Goal: Task Accomplishment & Management: Manage account settings

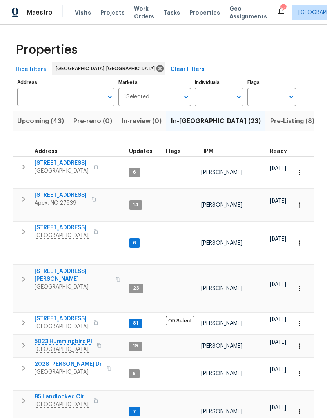
click at [221, 96] on input "Individuals" at bounding box center [213, 97] width 37 height 18
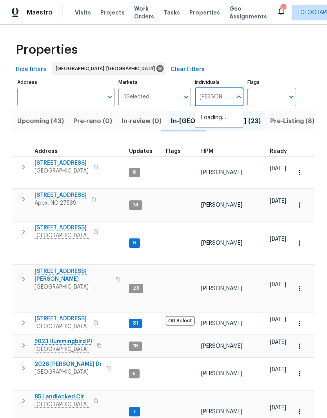
type input "[PERSON_NAME]"
click at [225, 121] on li "[PERSON_NAME]" at bounding box center [219, 122] width 36 height 16
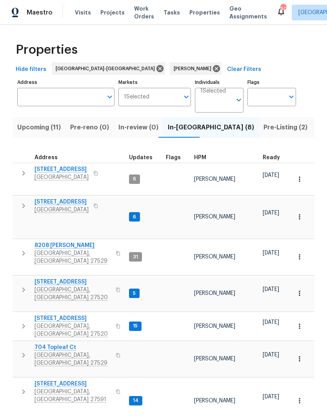
click at [49, 343] on span "704 Topleaf Ct" at bounding box center [72, 347] width 76 height 8
click at [259, 134] on button "Pre-Listing (2)" at bounding box center [285, 127] width 53 height 20
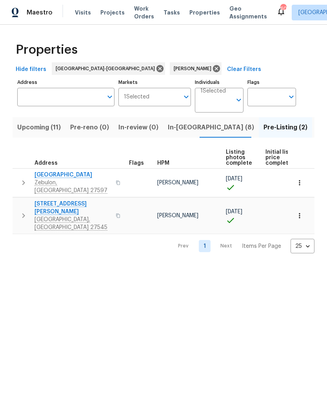
click at [54, 175] on span "752 Frosty Way" at bounding box center [72, 175] width 76 height 8
click at [42, 215] on span "Knightdale, NC 27545" at bounding box center [72, 223] width 76 height 16
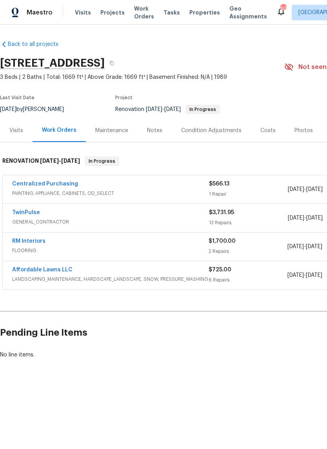
click at [264, 131] on div "Costs" at bounding box center [267, 131] width 15 height 8
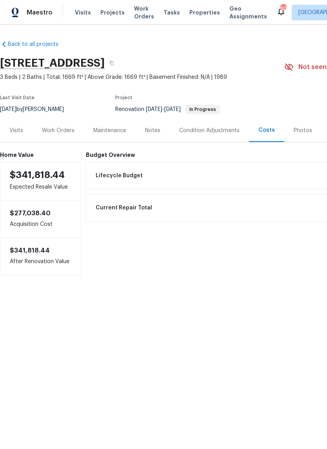
click at [67, 129] on div "Work Orders" at bounding box center [58, 131] width 33 height 8
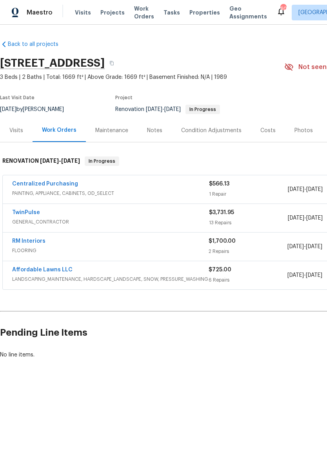
click at [22, 243] on link "RM Interiors" at bounding box center [28, 240] width 33 height 5
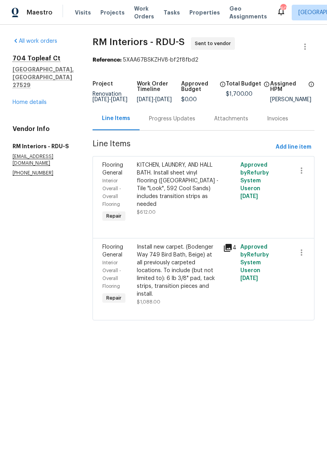
click at [40, 99] on link "Home details" at bounding box center [30, 101] width 34 height 5
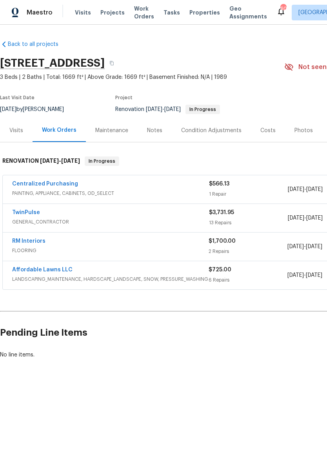
click at [27, 212] on link "TwinPulse" at bounding box center [26, 212] width 28 height 5
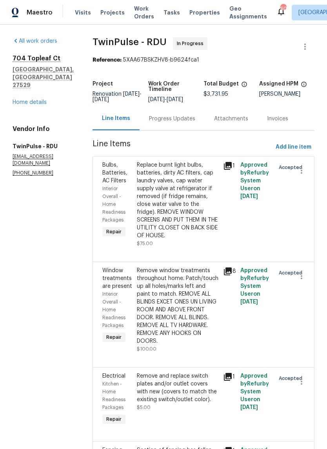
click at [34, 78] on div "[STREET_ADDRESS] Home details" at bounding box center [43, 80] width 61 height 52
click at [38, 99] on link "Home details" at bounding box center [30, 101] width 34 height 5
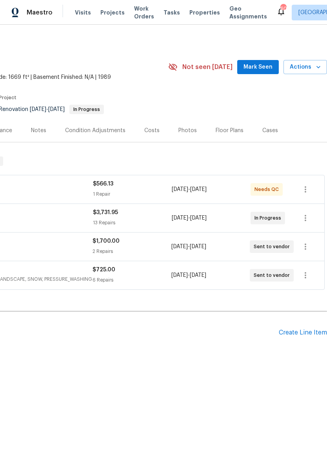
scroll to position [0, 116]
click at [284, 336] on div "Create Line Item" at bounding box center [303, 332] width 48 height 7
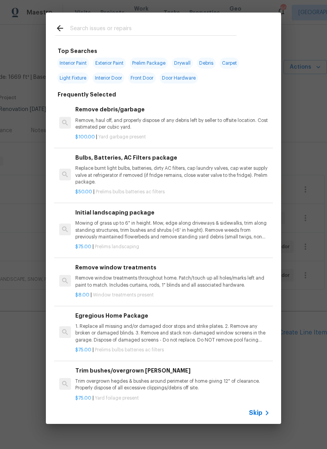
click at [31, 365] on div "Top Searches Interior Paint Exterior Paint Prelim Package Drywall Debris Carpet…" at bounding box center [163, 218] width 327 height 436
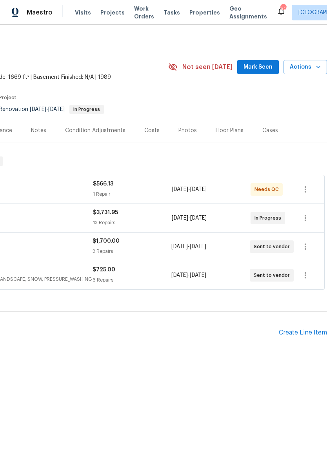
click at [282, 335] on div "Create Line Item" at bounding box center [303, 332] width 48 height 7
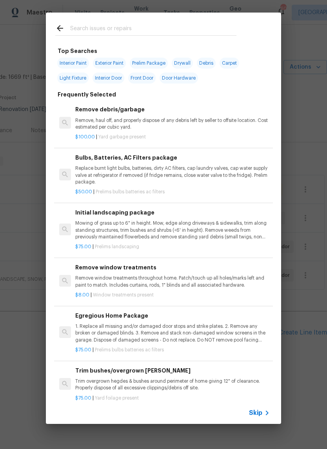
click at [190, 29] on input "text" at bounding box center [153, 30] width 166 height 12
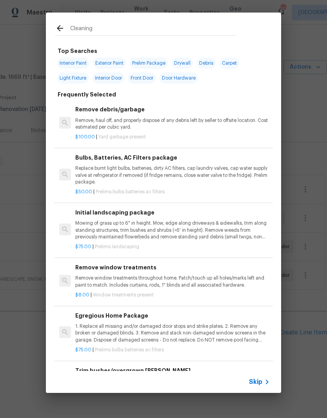
type input "Cleaning"
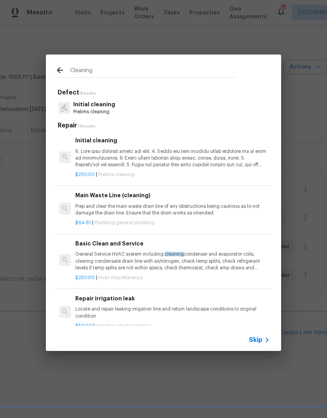
click at [217, 154] on p at bounding box center [172, 158] width 194 height 20
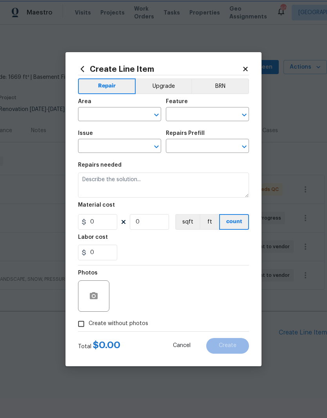
type input "Home Readiness Packages"
type input "Initial cleaning"
type input "Initial cleaning $250.00"
type textarea "1. Wipe down exterior doors and trim. 2. Clean out all exterior light fixtures …"
type input "250"
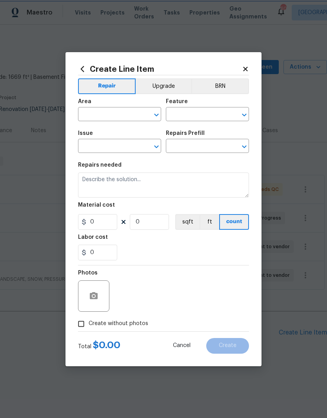
type input "1"
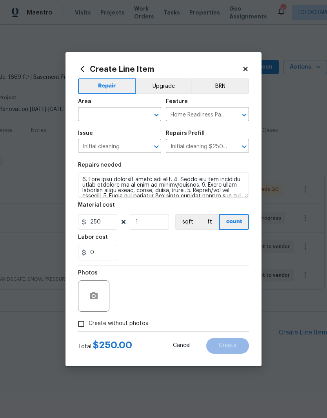
click at [118, 118] on input "text" at bounding box center [108, 115] width 61 height 12
type input "c"
click at [132, 148] on li "Interior Overall" at bounding box center [119, 145] width 83 height 13
type input "Interior Overall"
click at [160, 249] on div "0" at bounding box center [163, 252] width 171 height 16
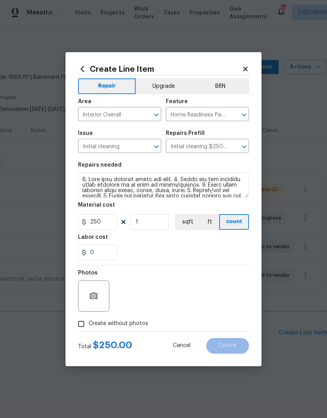
click at [140, 328] on label "Create without photos" at bounding box center [111, 323] width 74 height 15
click at [89, 328] on input "Create without photos" at bounding box center [81, 323] width 15 height 15
checkbox input "true"
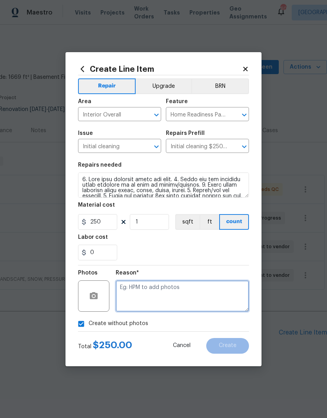
click at [186, 304] on textarea at bounding box center [182, 295] width 133 height 31
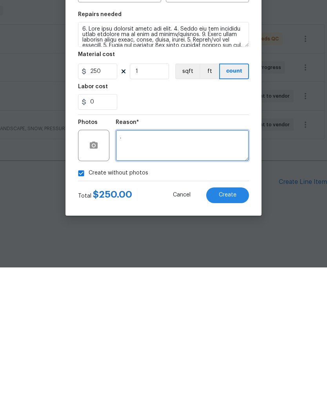
type textarea "."
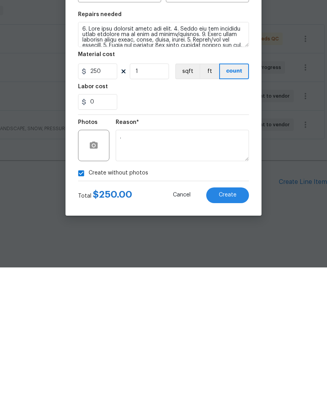
click at [243, 338] on button "Create" at bounding box center [227, 346] width 43 height 16
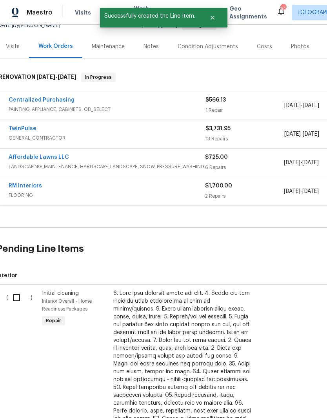
scroll to position [83, 4]
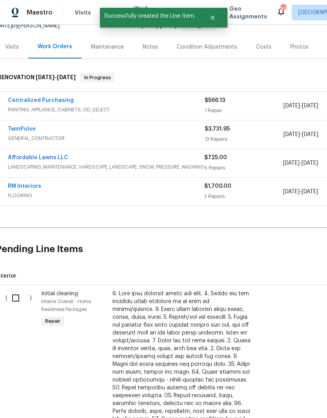
click at [16, 296] on input "checkbox" at bounding box center [18, 297] width 22 height 16
checkbox input "true"
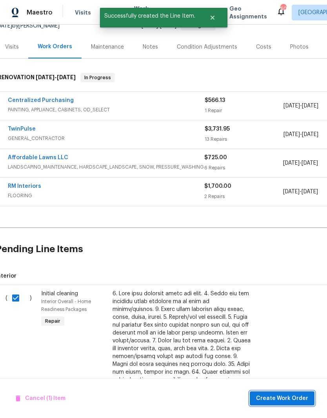
click at [300, 398] on span "Create Work Order" at bounding box center [282, 398] width 52 height 10
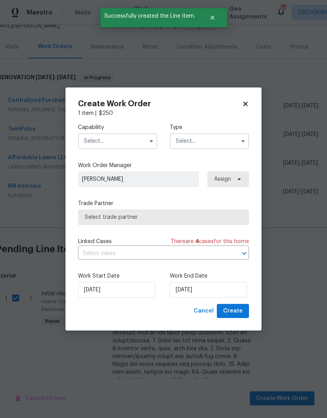
click at [129, 158] on div "Capability Type Work Order Manager Amanda Horton Assign Trade Partner Select tr…" at bounding box center [163, 210] width 171 height 186
click at [139, 139] on input "text" at bounding box center [117, 141] width 79 height 16
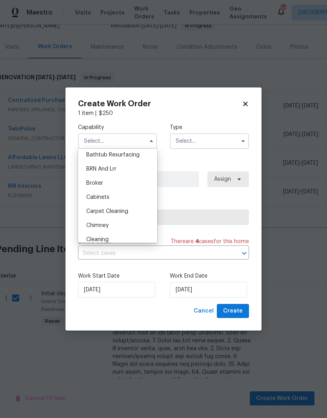
scroll to position [98, 0]
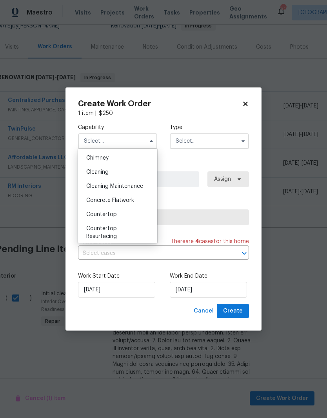
click at [133, 175] on div "Cleaning" at bounding box center [117, 172] width 75 height 14
type input "Cleaning"
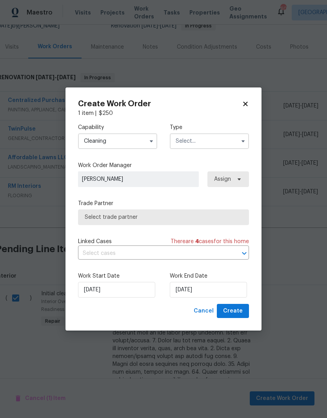
click at [231, 139] on input "text" at bounding box center [209, 141] width 79 height 16
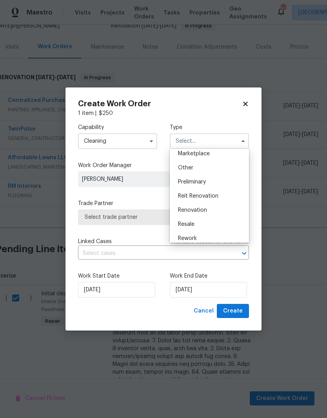
scroll to position [146, 0]
click at [232, 213] on div "Renovation" at bounding box center [209, 209] width 75 height 14
type input "Renovation"
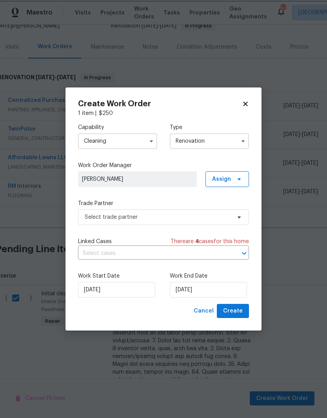
scroll to position [0, 0]
click at [233, 257] on div at bounding box center [238, 253] width 20 height 11
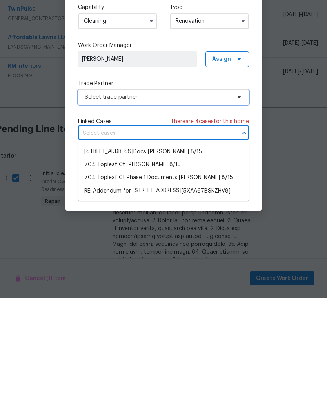
click at [188, 213] on span "Select trade partner" at bounding box center [158, 217] width 146 height 8
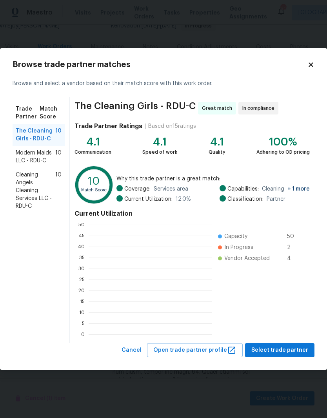
scroll to position [110, 123]
click at [31, 198] on span "Cleaning Angels Cleaning Services LLC - RDU-C" at bounding box center [36, 190] width 40 height 39
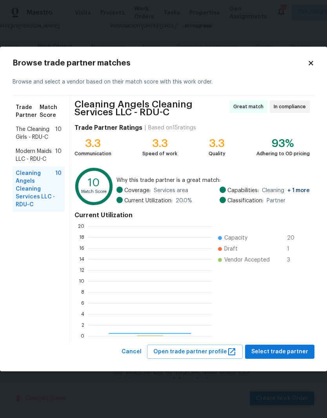
scroll to position [110, 123]
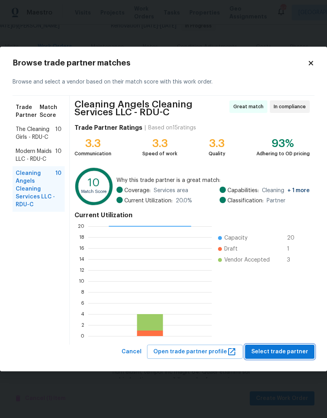
click at [278, 353] on span "Select trade partner" at bounding box center [279, 352] width 57 height 10
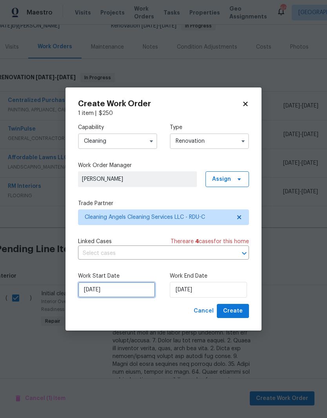
click at [123, 297] on input "8/20/2025" at bounding box center [116, 290] width 77 height 16
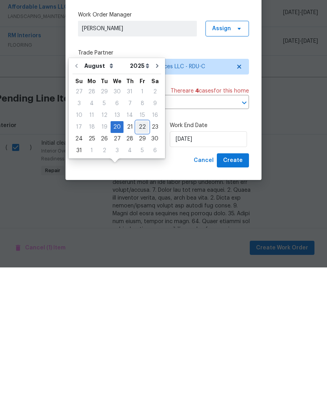
click at [140, 272] on div "22" at bounding box center [142, 277] width 13 height 11
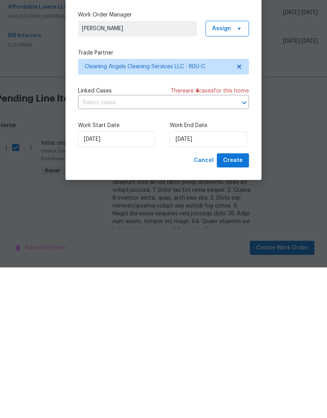
type input "[DATE]"
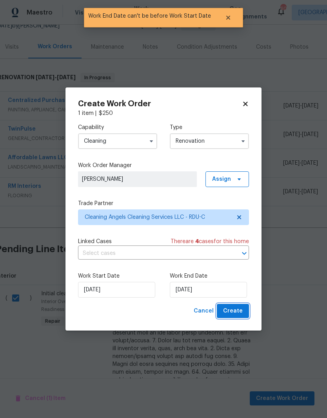
click at [244, 317] on button "Create" at bounding box center [233, 311] width 32 height 14
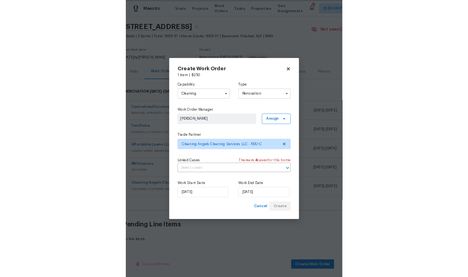
scroll to position [0, 4]
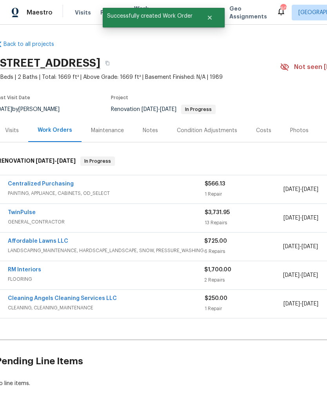
click at [94, 304] on span "CLEANING, CLEANING_MAINTENANCE" at bounding box center [106, 308] width 197 height 8
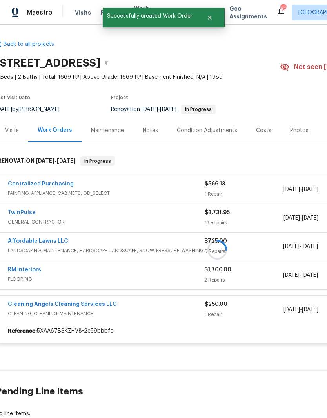
click at [95, 281] on div at bounding box center [217, 249] width 443 height 202
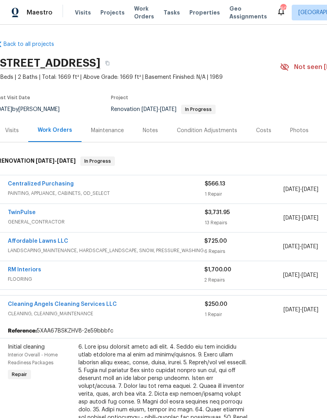
click at [103, 301] on link "Cleaning Angels Cleaning Services LLC" at bounding box center [62, 303] width 109 height 5
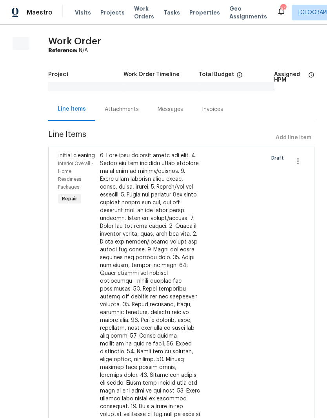
click at [299, 130] on div "Line Items Add line item" at bounding box center [181, 137] width 266 height 14
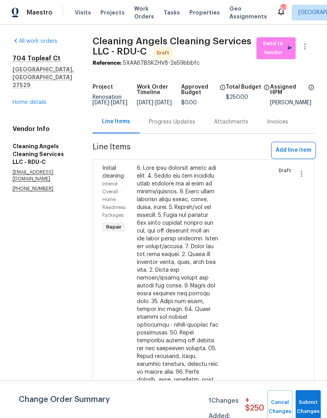
click at [306, 145] on span "Add line item" at bounding box center [293, 150] width 36 height 10
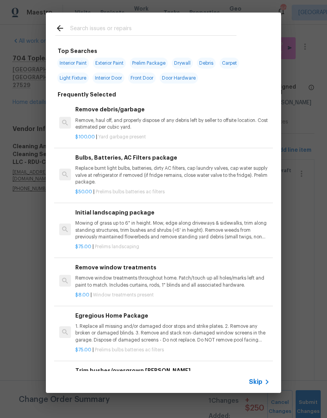
click at [169, 31] on input "text" at bounding box center [153, 30] width 166 height 12
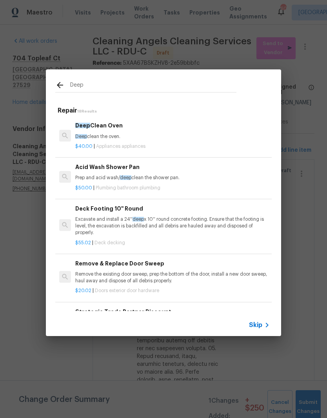
type input "Deep"
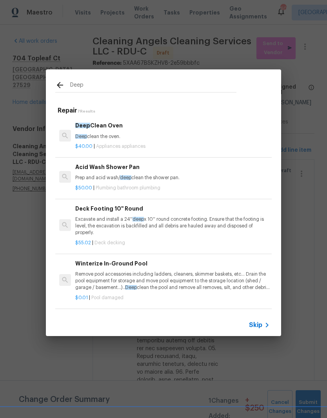
click at [118, 140] on div "$40.00 | Appliances appliances" at bounding box center [172, 145] width 194 height 10
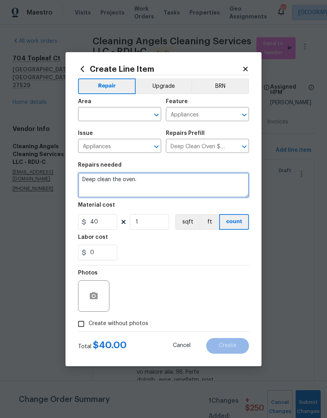
click at [160, 185] on textarea "Deep clean the oven." at bounding box center [163, 184] width 171 height 25
type textarea "Deep clean the oven, fridge, and kitchen cabinet. Remove shelf paper."
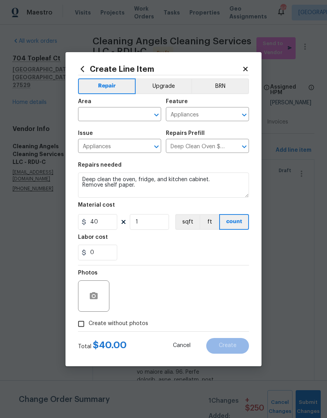
click at [159, 253] on div "0" at bounding box center [163, 252] width 171 height 16
click at [123, 114] on input "text" at bounding box center [108, 115] width 61 height 12
click at [133, 161] on li "Interior Overall" at bounding box center [119, 167] width 83 height 13
type input "Interior Overall"
click at [154, 251] on div "0" at bounding box center [163, 252] width 171 height 16
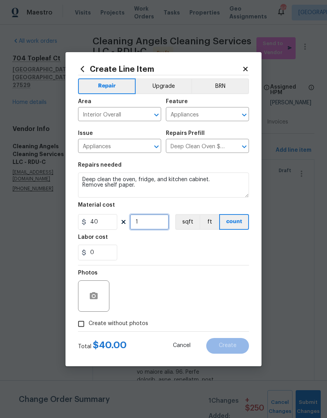
click at [151, 227] on input "1" at bounding box center [149, 222] width 39 height 16
type input "4"
click at [177, 247] on div "0" at bounding box center [163, 252] width 171 height 16
click at [187, 280] on div "Photos" at bounding box center [163, 290] width 171 height 51
click at [139, 330] on label "Create without photos" at bounding box center [111, 323] width 74 height 15
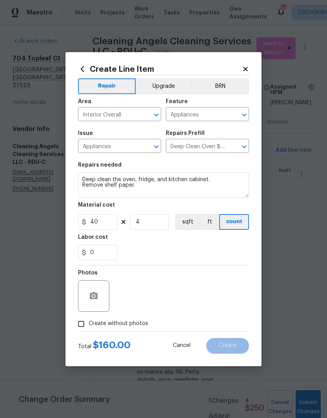
click at [89, 330] on input "Create without photos" at bounding box center [81, 323] width 15 height 15
click at [133, 327] on span "Create without photos" at bounding box center [119, 323] width 60 height 8
click at [89, 327] on input "Create without photos" at bounding box center [81, 323] width 15 height 15
checkbox input "false"
click at [101, 302] on button "button" at bounding box center [93, 295] width 19 height 19
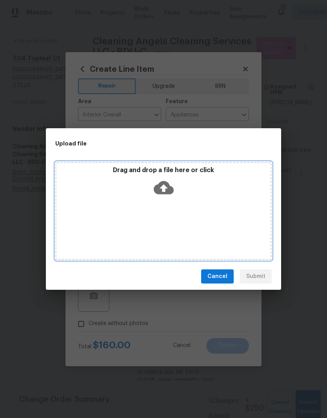
click at [209, 212] on div "Drag and drop a file here or click" at bounding box center [163, 211] width 216 height 98
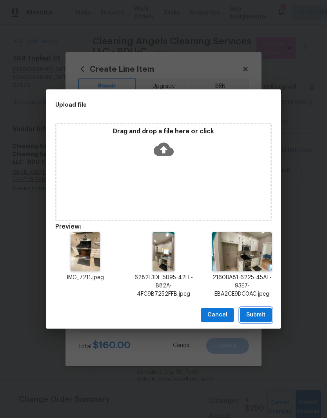
click at [262, 321] on button "Submit" at bounding box center [256, 315] width 32 height 14
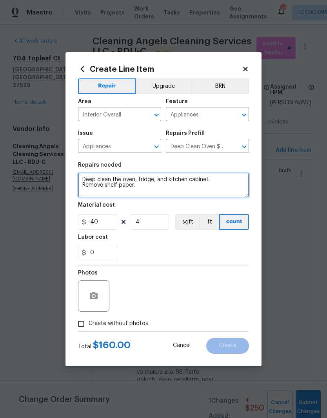
click at [151, 183] on textarea "Deep clean the oven, fridge, and kitchen cabinet. Remove shelf paper." at bounding box center [163, 184] width 171 height 25
type textarea "Deep clean the oven, and kitchen cabinet. Remove shelf paper."
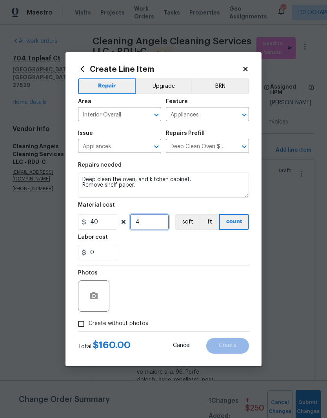
click at [153, 223] on input "4" at bounding box center [149, 222] width 39 height 16
click at [131, 245] on div "0" at bounding box center [163, 252] width 171 height 16
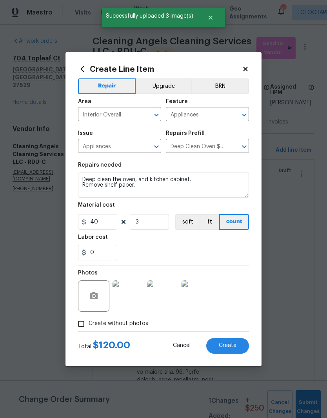
click at [239, 350] on button "Create" at bounding box center [227, 346] width 43 height 16
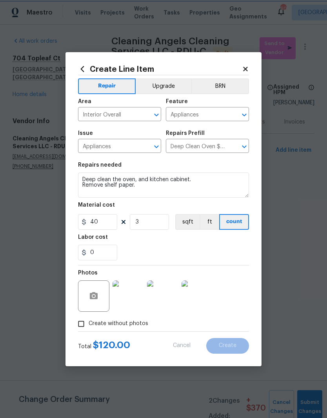
type input "0"
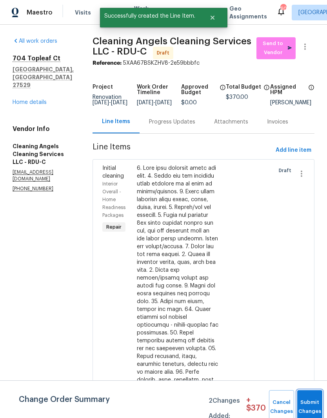
click at [306, 405] on span "Submit Changes" at bounding box center [309, 407] width 17 height 18
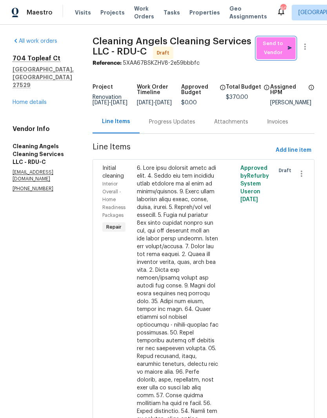
click at [280, 51] on span "Send to Vendor" at bounding box center [275, 48] width 31 height 18
click at [183, 126] on div "Progress Updates" at bounding box center [172, 122] width 46 height 8
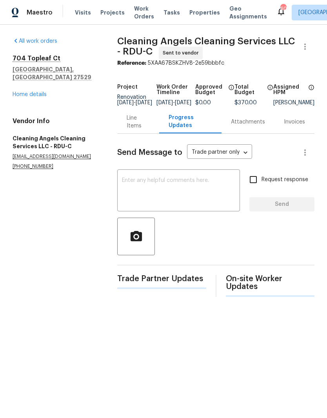
click at [191, 192] on textarea at bounding box center [178, 190] width 113 height 27
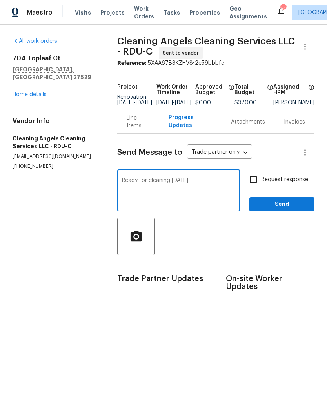
type textarea "Ready for cleaning Saturday 8/23"
click at [295, 188] on label "Request response" at bounding box center [276, 179] width 63 height 16
click at [261, 188] on input "Request response" at bounding box center [253, 179] width 16 height 16
checkbox input "true"
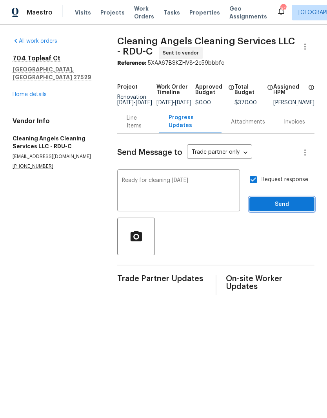
click at [299, 212] on button "Send" at bounding box center [281, 204] width 65 height 14
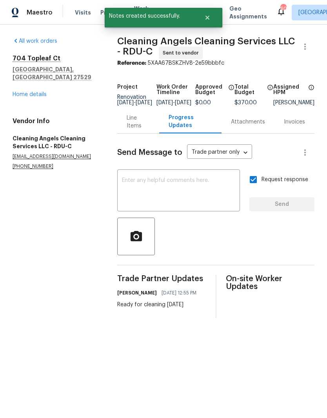
click at [43, 92] on link "Home details" at bounding box center [30, 94] width 34 height 5
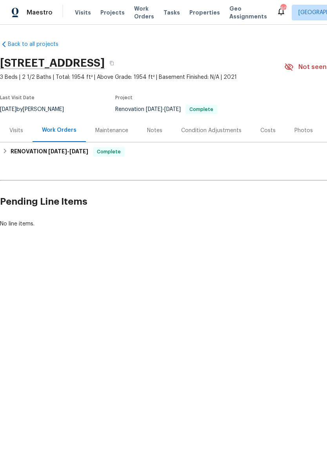
click at [306, 134] on div "Photos" at bounding box center [303, 131] width 18 height 8
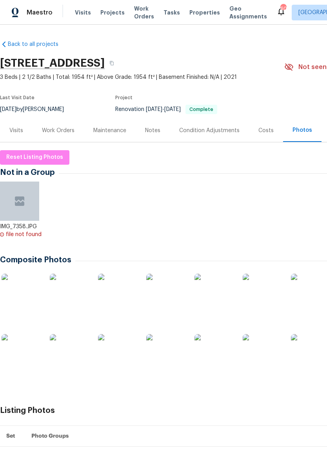
click at [22, 134] on div "Visits" at bounding box center [16, 131] width 14 height 8
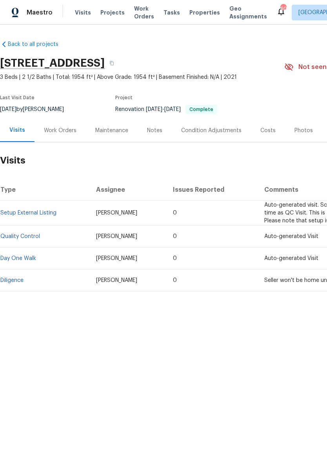
click at [60, 129] on div "Work Orders" at bounding box center [60, 131] width 33 height 8
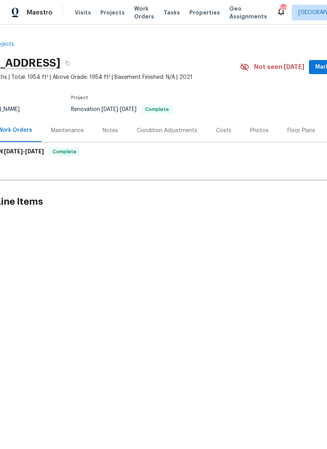
scroll to position [0, 44]
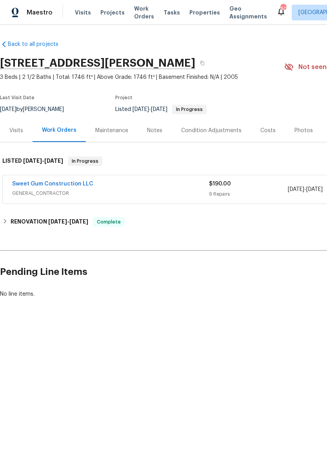
click at [78, 185] on link "Sweet Gum Construction LLC" at bounding box center [52, 183] width 81 height 5
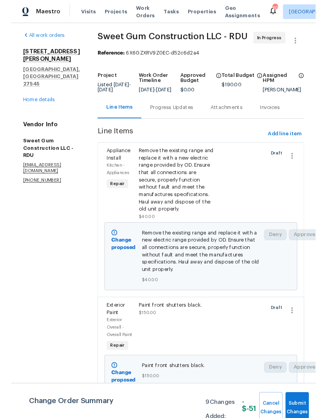
scroll to position [11, 0]
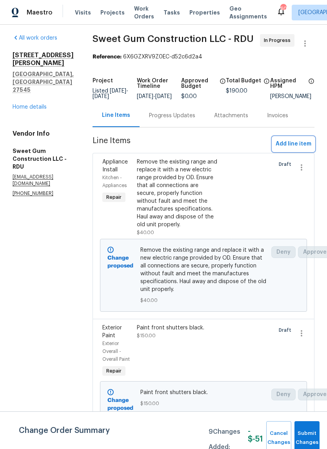
click at [304, 146] on span "Add line item" at bounding box center [293, 144] width 36 height 10
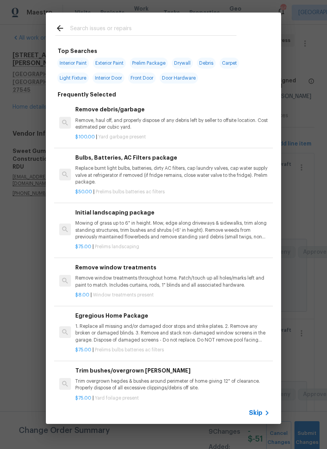
click at [169, 33] on input "text" at bounding box center [153, 30] width 166 height 12
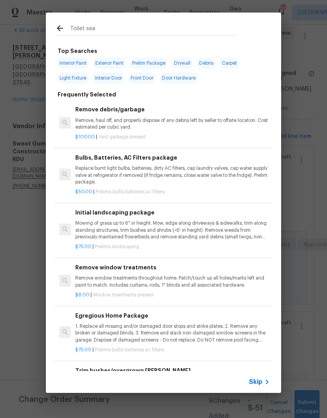
type input "Toilet seat"
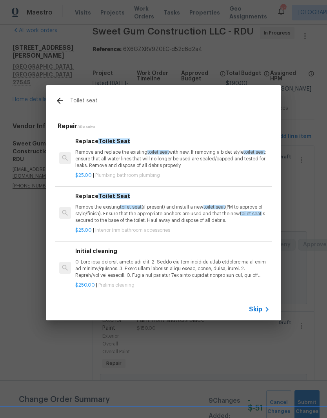
click at [188, 166] on p "Remove and replace the existing toilet seat with new. If removing a bidet style…" at bounding box center [172, 159] width 194 height 20
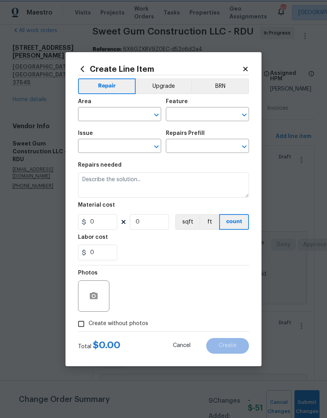
type input "Plumbing"
type input "Bathroom Plumbing"
type input "Replace Toilet Seat $25.00"
type textarea "Remove and replace the existing toilet seat with new. If removing a bidet style…"
type input "25"
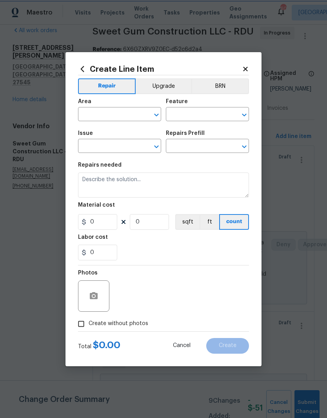
type input "1"
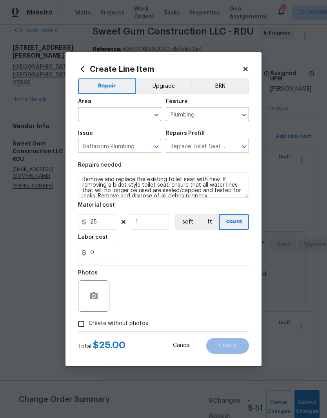
click at [129, 115] on input "text" at bounding box center [108, 115] width 61 height 12
type input "a"
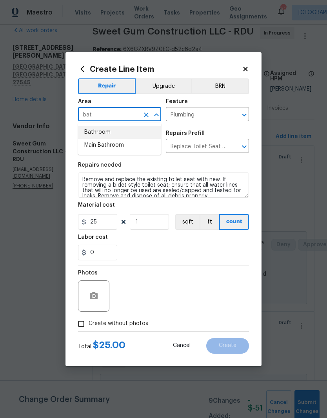
click at [140, 138] on li "Bathroom" at bounding box center [119, 132] width 83 height 13
type input "Bathroom"
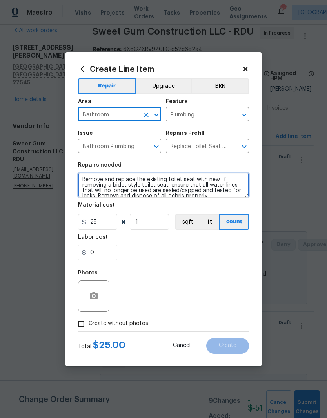
click at [85, 182] on textarea "Remove and replace the existing toilet seat with new. If removing a bidet style…" at bounding box center [163, 184] width 171 height 25
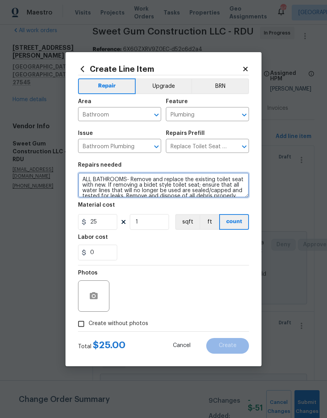
type textarea "ALL BATHROOMS- Remove and replace the existing toilet seat with new. If removin…"
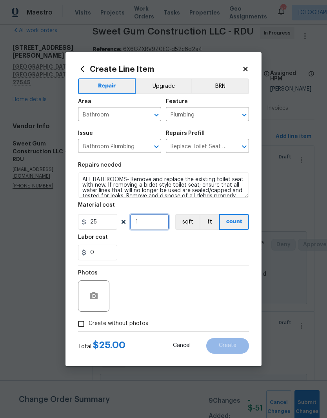
click at [163, 224] on input "1" at bounding box center [149, 222] width 39 height 16
type input "3"
click at [101, 224] on input "25" at bounding box center [97, 222] width 39 height 16
click at [174, 247] on div "0" at bounding box center [163, 252] width 171 height 16
click at [138, 322] on span "Create without photos" at bounding box center [119, 323] width 60 height 8
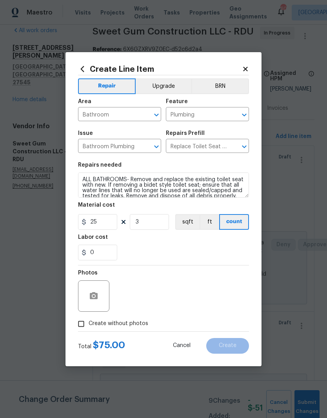
click at [89, 322] on input "Create without photos" at bounding box center [81, 323] width 15 height 15
checkbox input "true"
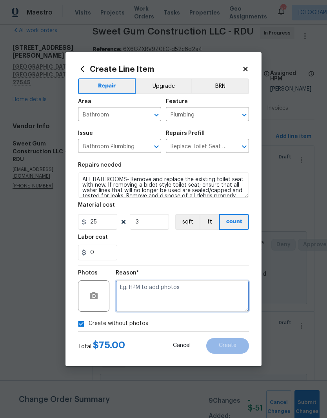
click at [210, 304] on textarea at bounding box center [182, 295] width 133 height 31
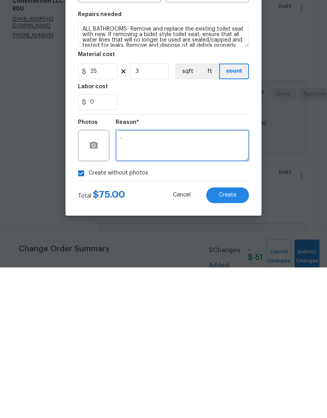
type textarea "."
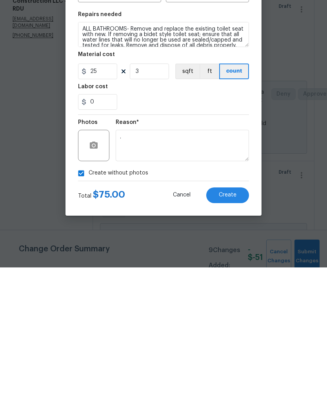
click at [242, 338] on button "Create" at bounding box center [227, 346] width 43 height 16
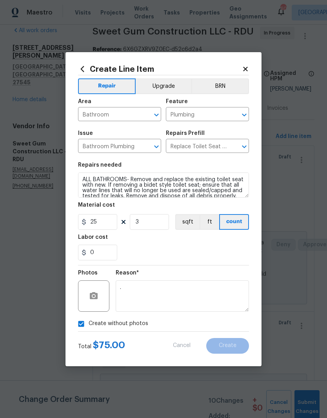
type input "0"
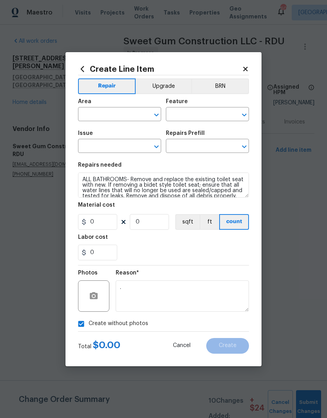
scroll to position [0, 0]
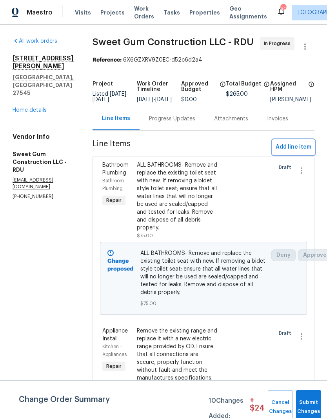
click at [301, 152] on span "Add line item" at bounding box center [293, 147] width 36 height 10
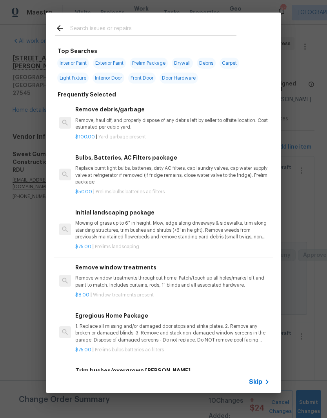
click at [159, 30] on input "text" at bounding box center [153, 30] width 166 height 12
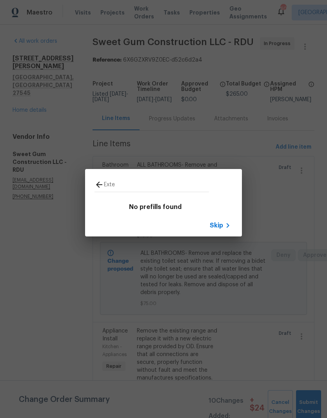
type input "Exter"
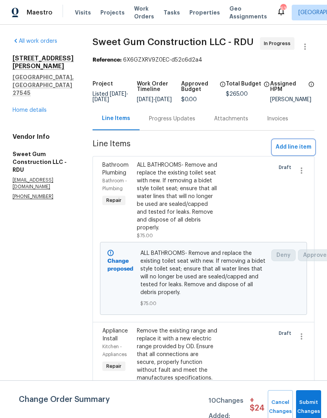
click at [306, 152] on span "Add line item" at bounding box center [293, 147] width 36 height 10
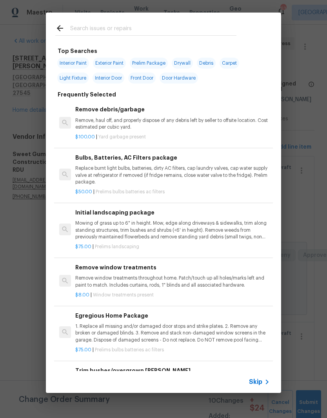
click at [90, 31] on input "text" at bounding box center [153, 30] width 166 height 12
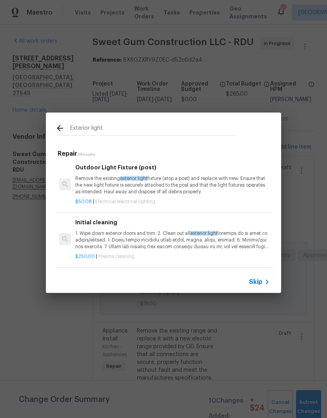
scroll to position [1, 0]
type input "E"
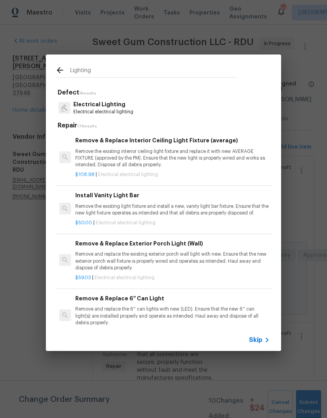
type input "Lighting"
click at [168, 111] on div "Electrical Lighting Electrical electrical lighting" at bounding box center [163, 107] width 216 height 21
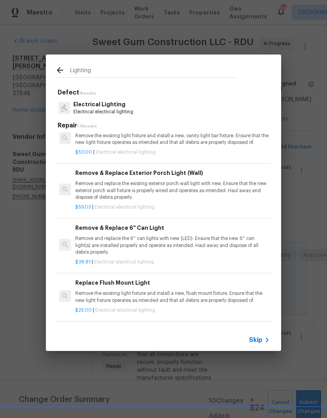
scroll to position [70, 0]
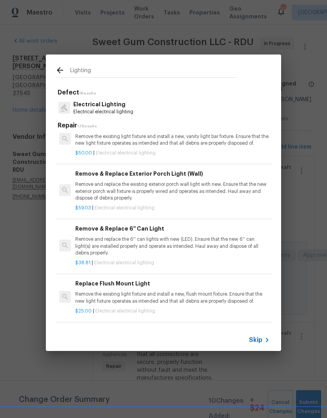
click at [194, 182] on p "Remove and replace the existing exterior porch wall light with new. Ensure that…" at bounding box center [172, 191] width 194 height 20
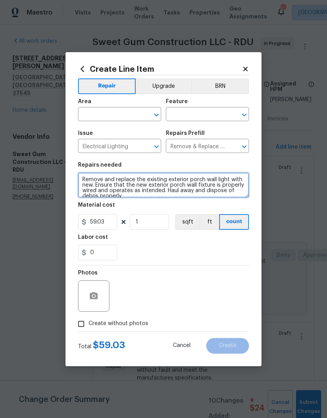
click at [200, 185] on textarea "Remove and replace the existing exterior porch wall light with new. Ensure that…" at bounding box center [163, 184] width 171 height 25
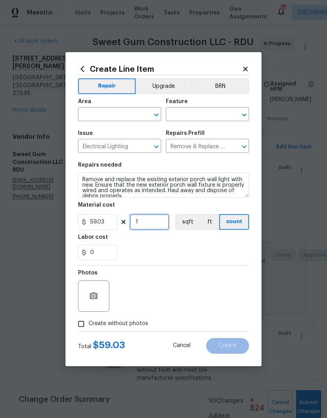
click at [154, 228] on input "1" at bounding box center [149, 222] width 39 height 16
type input "2"
click at [179, 252] on div "0" at bounding box center [163, 252] width 171 height 16
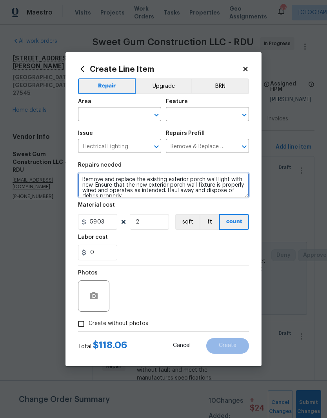
click at [83, 176] on textarea "Remove and replace the existing exterior porch wall light with new. Ensure that…" at bounding box center [163, 184] width 171 height 25
type textarea "SIDE DOOR AND BACK DOOR. Remove and replace the existing exterior porch wall li…"
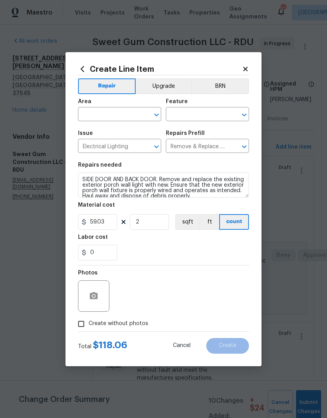
click at [121, 116] on input "text" at bounding box center [108, 115] width 61 height 12
click at [118, 150] on li "Exterior Overall" at bounding box center [119, 145] width 83 height 13
type input "Exterior Overall"
click at [207, 114] on input "text" at bounding box center [196, 115] width 61 height 12
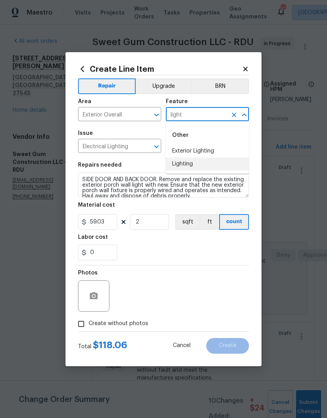
click at [210, 166] on li "Lighting" at bounding box center [207, 163] width 83 height 13
type input "Lighting"
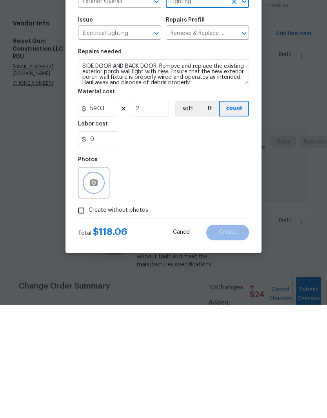
click at [101, 286] on button "button" at bounding box center [93, 295] width 19 height 19
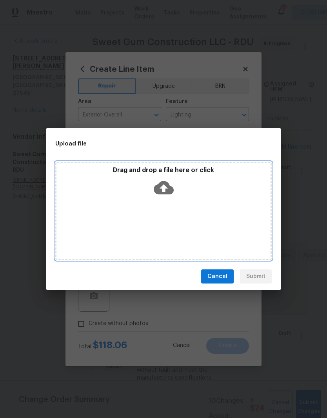
click at [186, 189] on div "Drag and drop a file here or click" at bounding box center [163, 183] width 214 height 34
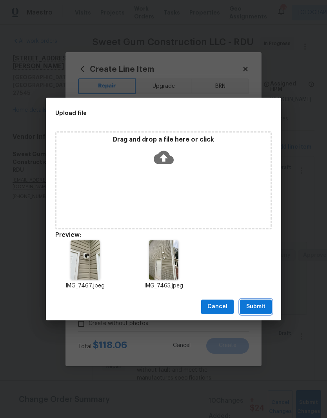
click at [264, 304] on span "Submit" at bounding box center [255, 307] width 19 height 10
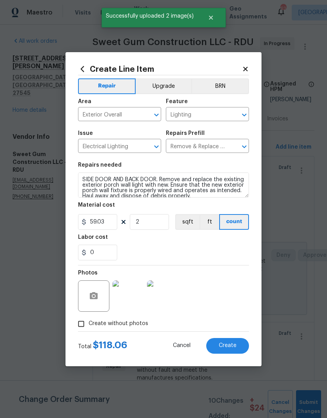
click at [235, 341] on button "Create" at bounding box center [227, 346] width 43 height 16
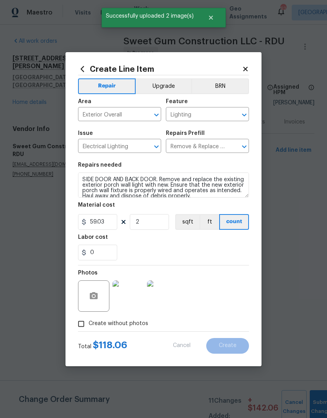
type input "0"
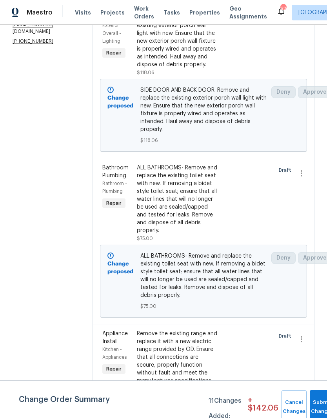
scroll to position [156, 0]
click at [202, 221] on div "ALL BATHROOMS- Remove and replace the existing toilet seat with new. If removin…" at bounding box center [176, 198] width 81 height 71
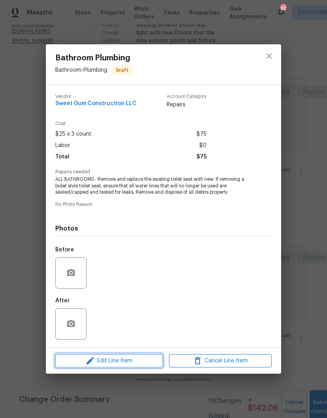
click at [141, 364] on span "Edit Line Item" at bounding box center [109, 361] width 103 height 10
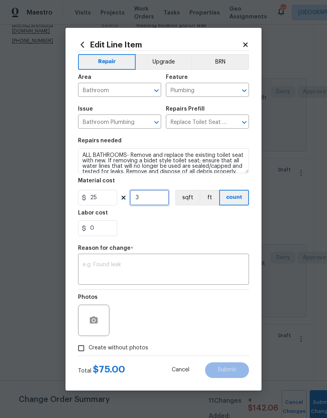
click at [153, 204] on input "3" at bounding box center [149, 198] width 39 height 16
type input "2"
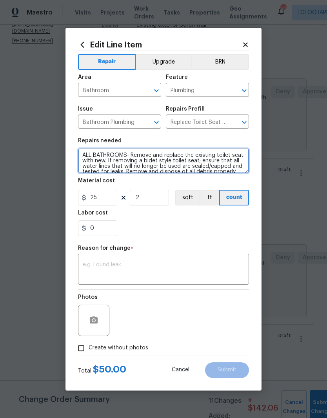
click at [124, 157] on textarea "ALL BATHROOMS- Remove and replace the existing toilet seat with new. If removin…" at bounding box center [163, 160] width 171 height 25
click at [95, 154] on textarea "ALL BATHROOMS- Remove and replace the existing toilet seat with new. If removin…" at bounding box center [163, 160] width 171 height 25
type textarea "DOWNSTAIRS AND MASTER BATHROOMS- Remove and replace the existing toilet seat wi…"
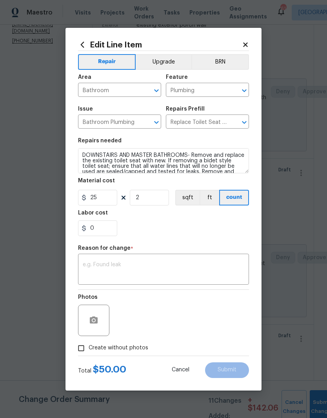
click at [171, 220] on div "Labor cost" at bounding box center [163, 215] width 171 height 10
click at [181, 264] on textarea at bounding box center [163, 270] width 161 height 16
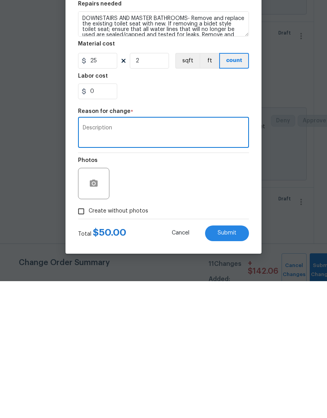
type textarea "Description"
click at [235, 367] on span "Submit" at bounding box center [226, 370] width 19 height 6
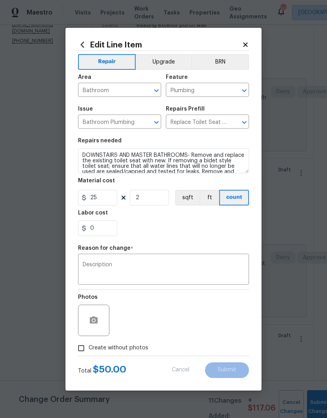
type textarea "ALL BATHROOMS- Remove and replace the existing toilet seat with new. If removin…"
type input "3"
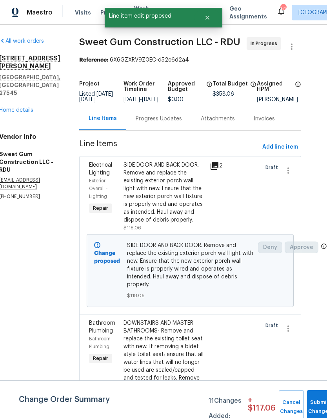
scroll to position [0, 14]
click at [290, 142] on span "Add line item" at bounding box center [280, 147] width 36 height 10
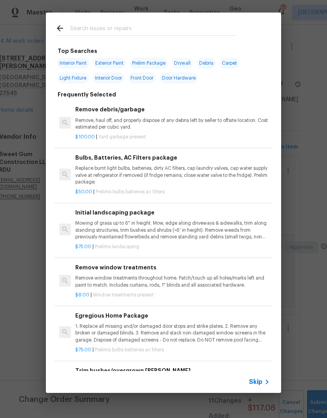
click at [185, 26] on input "text" at bounding box center [153, 30] width 166 height 12
type input "S"
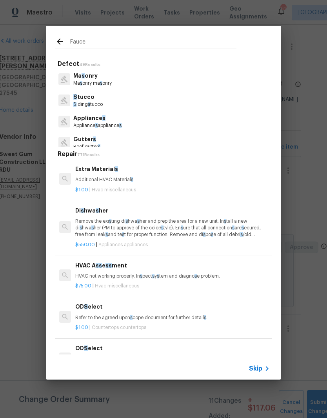
type input "Faucet"
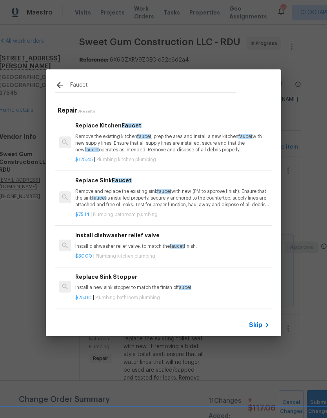
click at [107, 142] on p "Remove the existing kitchen faucet , prep the area and install a new kitchen fa…" at bounding box center [172, 143] width 194 height 20
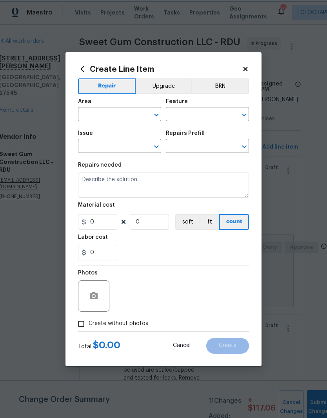
type input "Plumbing"
type input "Kitchen Plumbing"
type input "Replace Kitchen Faucet $125.45"
type textarea "Remove the existing kitchen faucet, prep the area and install a new kitchen fau…"
type input "125.45"
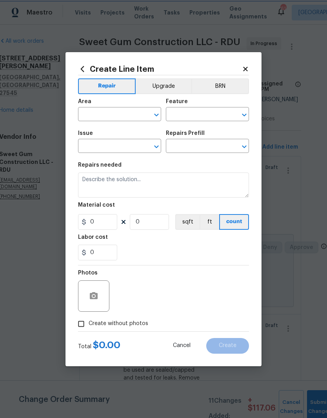
type input "1"
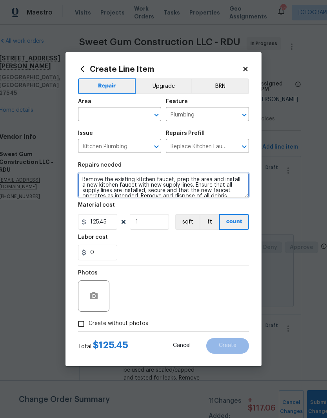
click at [85, 176] on textarea "Remove the existing kitchen faucet, prep the area and install a new kitchen fau…" at bounding box center [163, 184] width 171 height 25
type textarea "REMOVE SEPERATE SPRAYER AND CAP HOLE. Remove the existing kitchen faucet, prep …"
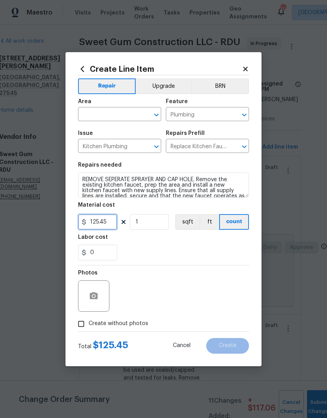
click at [105, 219] on input "125.45" at bounding box center [97, 222] width 39 height 16
type input "150"
click at [154, 249] on div "0" at bounding box center [163, 252] width 171 height 16
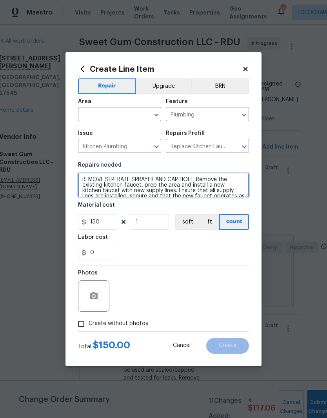
click at [119, 178] on textarea "REMOVE SEPERATE SPRAYER AND CAP HOLE. Remove the existing kitchen faucet, prep …" at bounding box center [163, 184] width 171 height 25
click at [118, 179] on textarea "REMOVE SEPERATE SPRAYER AND CAP HOLE. Remove the existing kitchen faucet, prep …" at bounding box center [163, 184] width 171 height 25
click at [121, 177] on textarea "REMOVE SEPERATE SPRAYER AND CAP HOLE. Remove the existing kitchen faucet, prep …" at bounding box center [163, 184] width 171 height 25
click at [188, 181] on textarea "REMOVE SEPERATE SPRAYER AND CAP HOLE. Remove the existing kitchen faucet, prep …" at bounding box center [163, 184] width 171 height 25
click at [118, 179] on textarea "REMOVE SEPERATE SPRAYER AND CAP HOLE. Remove the existing kitchen faucet, prep …" at bounding box center [163, 184] width 171 height 25
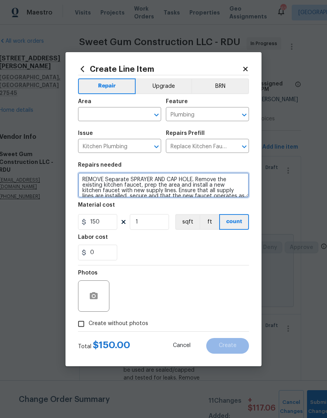
type textarea "REMOVE Separate SPRAYER AND CAP HOLE. Remove the existing kitchen faucet, prep …"
click at [121, 114] on input "text" at bounding box center [108, 115] width 61 height 12
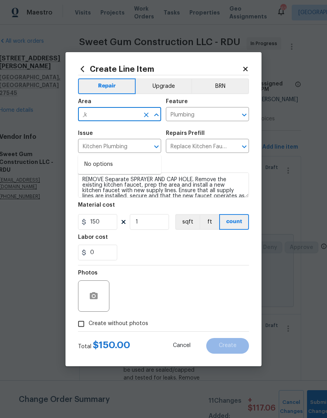
type input ","
type input "kitc"
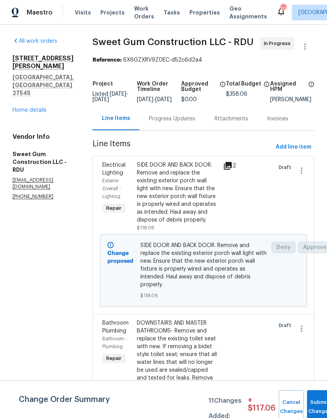
scroll to position [0, 0]
click at [300, 142] on span "Add line item" at bounding box center [293, 147] width 36 height 10
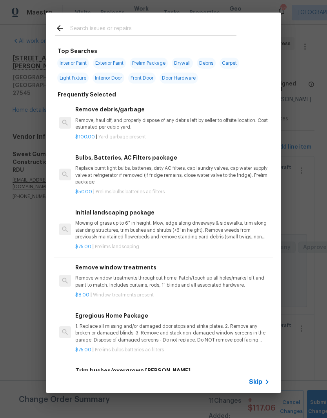
click at [114, 28] on input "text" at bounding box center [153, 30] width 166 height 12
type input "Faucet"
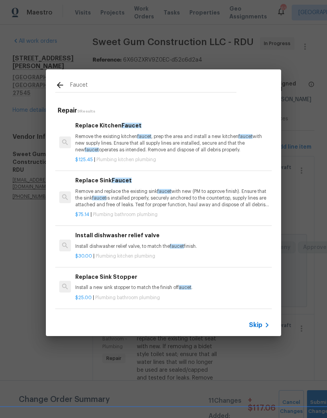
click at [179, 150] on p "Remove the existing kitchen faucet , prep the area and install a new kitchen fa…" at bounding box center [172, 143] width 194 height 20
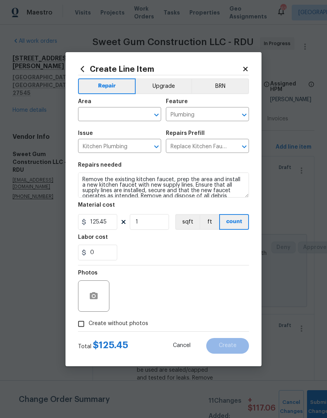
click at [125, 114] on input "text" at bounding box center [108, 115] width 61 height 12
type input "kitchen"
click at [147, 250] on div "0" at bounding box center [163, 252] width 171 height 16
click at [92, 114] on input "text" at bounding box center [108, 115] width 61 height 12
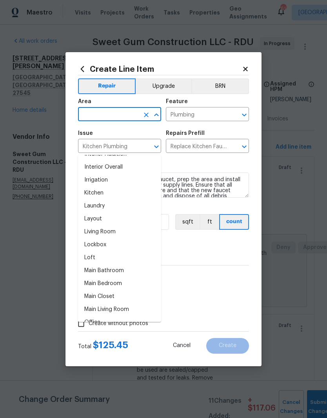
scroll to position [320, 0]
click at [132, 187] on li "Kitchen" at bounding box center [119, 193] width 83 height 13
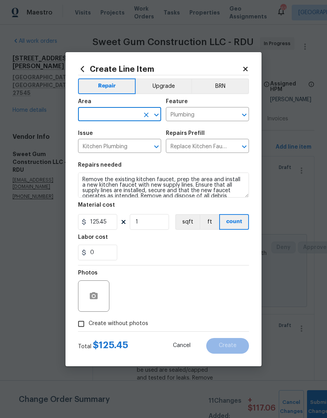
type input "Kitchen"
click at [157, 255] on div "0" at bounding box center [163, 252] width 171 height 16
click at [100, 229] on input "125.45" at bounding box center [97, 222] width 39 height 16
type input "150"
click at [141, 249] on div "0" at bounding box center [163, 252] width 171 height 16
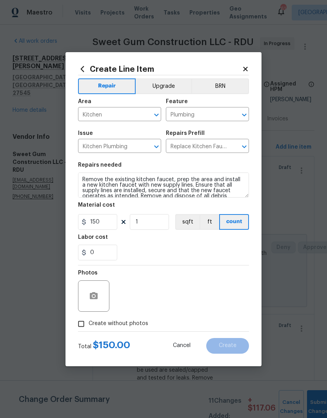
click at [78, 178] on textarea "Remove the existing kitchen faucet, prep the area and install a new kitchen fau…" at bounding box center [163, 184] width 171 height 25
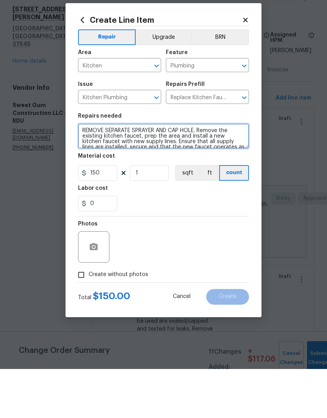
type textarea "REMOVE SEPARATE SPRAYER AND CAP HOLE. Remove the existing kitchen faucet, prep …"
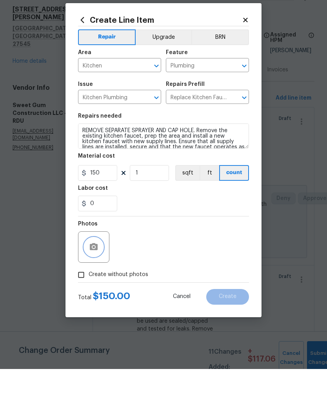
click at [96, 291] on icon "button" at bounding box center [93, 295] width 9 height 9
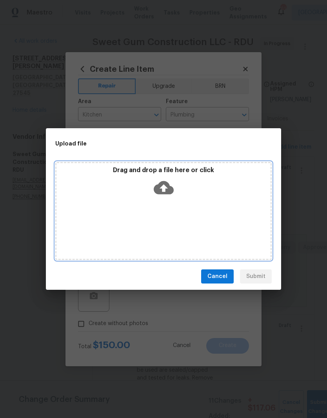
click at [206, 216] on div "Drag and drop a file here or click" at bounding box center [163, 211] width 216 height 98
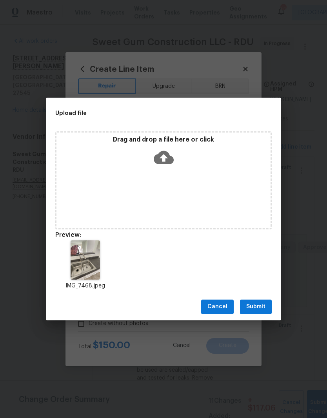
click at [261, 309] on span "Submit" at bounding box center [255, 307] width 19 height 10
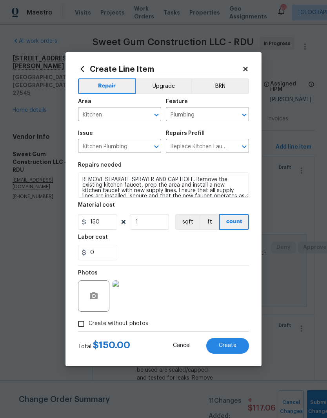
click at [225, 344] on span "Create" at bounding box center [228, 345] width 18 height 6
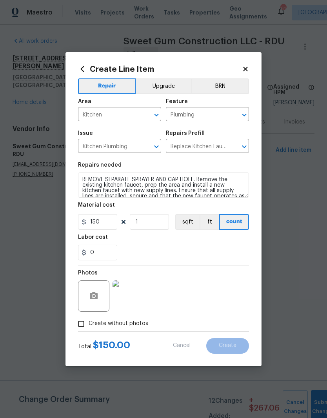
scroll to position [0, 0]
type input "0"
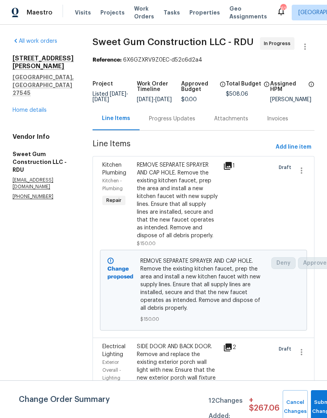
click at [195, 123] on div "Progress Updates" at bounding box center [172, 119] width 46 height 8
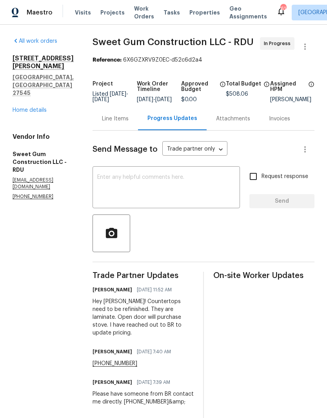
click at [128, 123] on div "Line Items" at bounding box center [115, 119] width 27 height 8
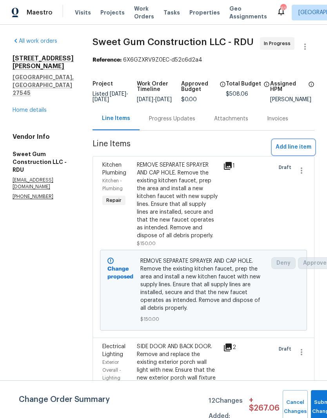
click at [301, 152] on span "Add line item" at bounding box center [293, 147] width 36 height 10
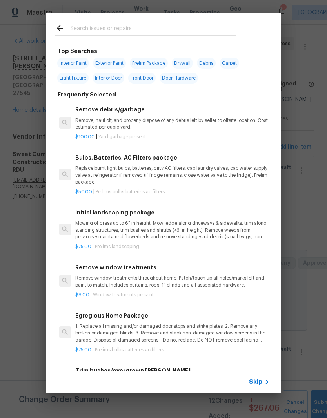
click at [89, 32] on input "text" at bounding box center [153, 30] width 166 height 12
type input "Mulch"
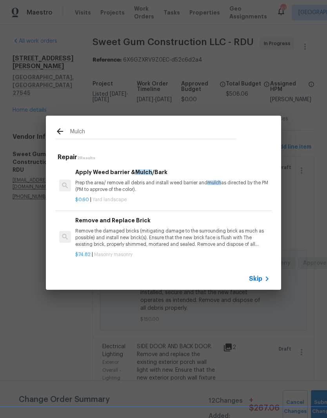
click at [159, 187] on p "Prep the area/ remove all debris and install weed barrier and mulch as directed…" at bounding box center [172, 185] width 194 height 13
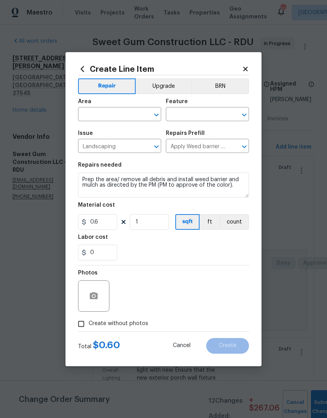
click at [116, 118] on input "text" at bounding box center [108, 115] width 61 height 12
click at [135, 145] on li "Exterior Overall" at bounding box center [119, 145] width 83 height 13
type input "Exterior Overall"
click at [212, 112] on input "text" at bounding box center [196, 115] width 61 height 12
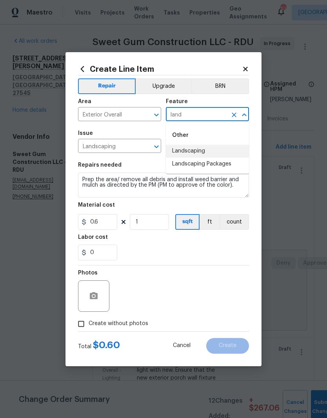
click at [226, 150] on li "Landscaping" at bounding box center [207, 151] width 83 height 13
type input "Landscaping"
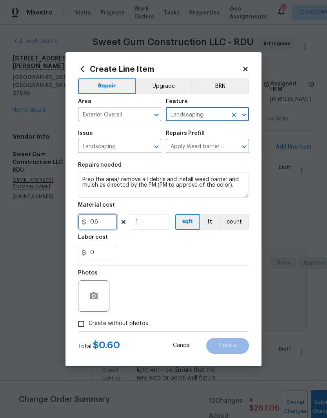
click at [107, 224] on input "0.6" at bounding box center [97, 222] width 39 height 16
type input "250"
click at [176, 248] on div "0" at bounding box center [163, 252] width 171 height 16
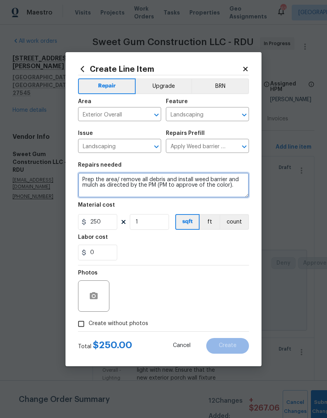
click at [78, 183] on textarea "Prep the area/ remove all debris and install weed barrier and mulch as directed…" at bounding box center [163, 184] width 171 height 25
click at [82, 177] on textarea "Prep the area/ remove all debris and install weed barrier and mulch as directed…" at bounding box center [163, 184] width 171 height 25
type textarea "IN THE FRONT AND TO THE SIDE OF PORCH. Prep the area/ remove all debris and ins…"
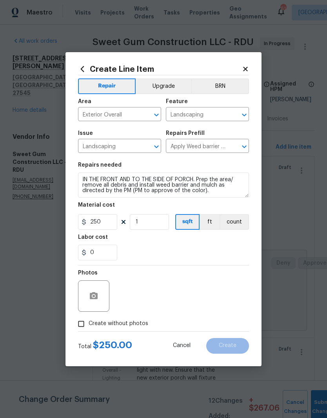
click at [163, 252] on div "0" at bounding box center [163, 252] width 171 height 16
click at [101, 298] on button "button" at bounding box center [93, 295] width 19 height 19
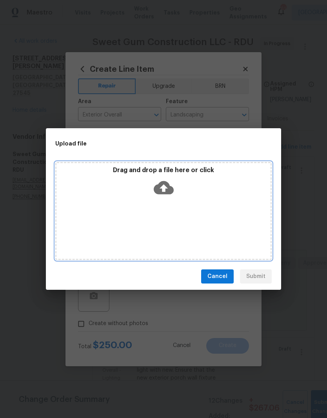
click at [210, 204] on div "Drag and drop a file here or click" at bounding box center [163, 211] width 216 height 98
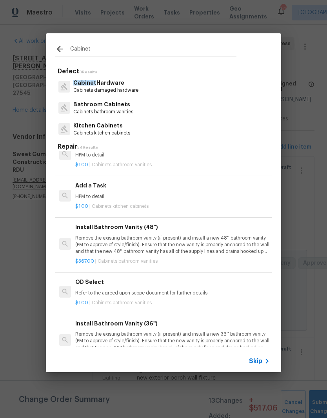
scroll to position [1576, 0]
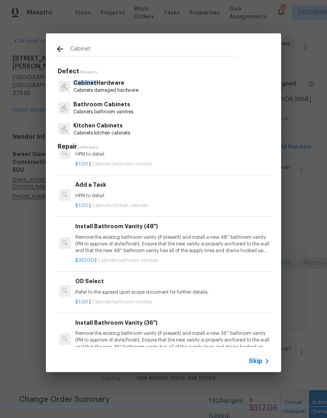
click at [166, 192] on p "HPM to detail" at bounding box center [172, 195] width 194 height 7
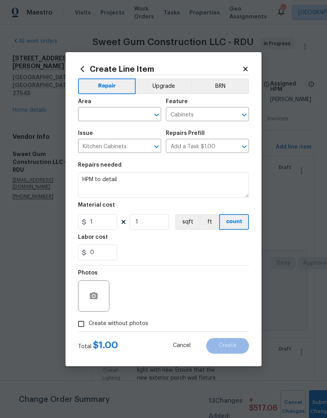
click at [116, 118] on input "text" at bounding box center [108, 115] width 61 height 12
type input "kitc"
click at [147, 118] on button "Clear" at bounding box center [146, 114] width 11 height 11
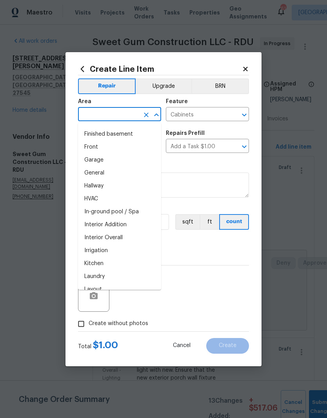
scroll to position [237, 0]
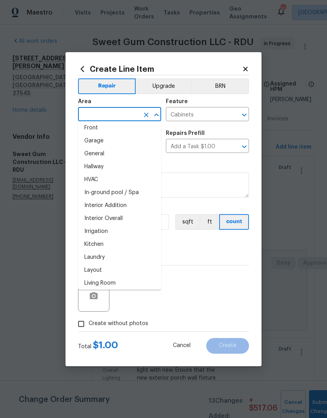
click at [118, 242] on li "Kitchen" at bounding box center [119, 244] width 83 height 13
type input "Kitchen"
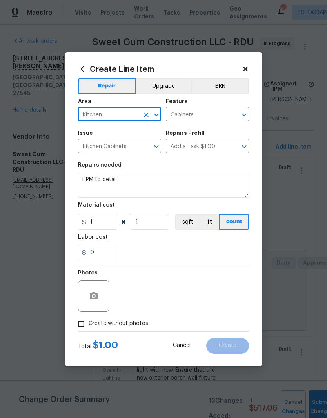
click at [160, 245] on div "0" at bounding box center [163, 252] width 171 height 16
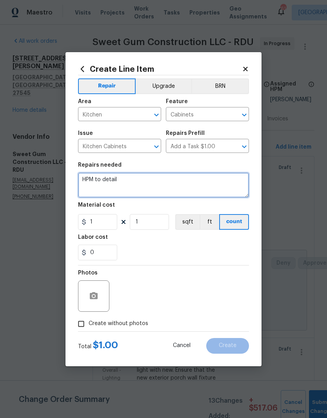
click at [175, 186] on textarea "HPM to detail" at bounding box center [163, 184] width 171 height 25
type textarea "H"
type textarea "Repair cabinet toe kick at the sink and dishwasher. Paint to match."
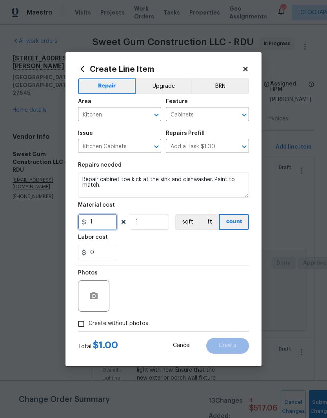
click at [103, 225] on input "1" at bounding box center [97, 222] width 39 height 16
type input "100"
click at [168, 248] on div "0" at bounding box center [163, 252] width 171 height 16
click at [94, 302] on button "button" at bounding box center [93, 295] width 19 height 19
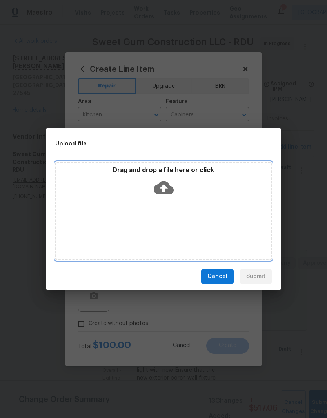
click at [168, 182] on icon at bounding box center [164, 187] width 20 height 20
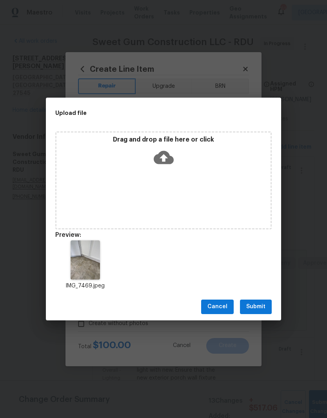
click at [260, 295] on div "Cancel Submit" at bounding box center [163, 306] width 235 height 27
click at [264, 308] on span "Submit" at bounding box center [255, 307] width 19 height 10
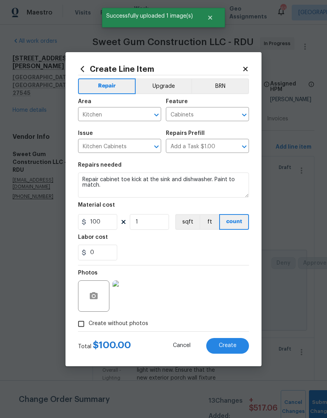
click at [230, 348] on span "Create" at bounding box center [228, 345] width 18 height 6
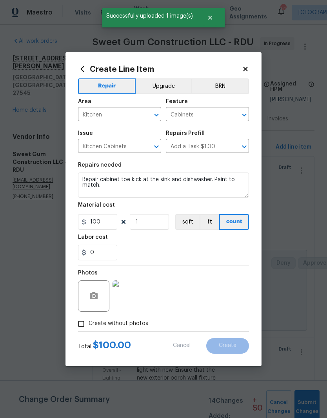
type input "0"
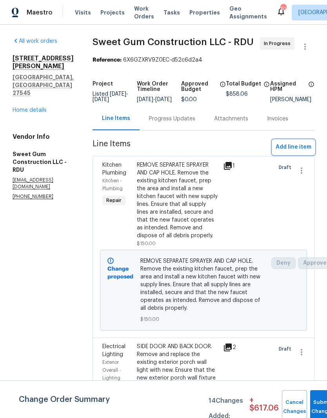
click at [301, 152] on span "Add line item" at bounding box center [293, 147] width 36 height 10
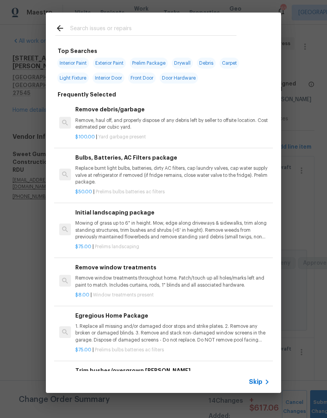
click at [183, 28] on input "text" at bounding box center [153, 30] width 166 height 12
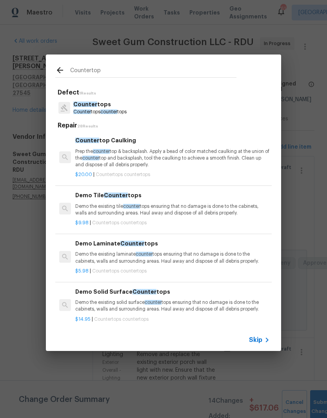
type input "Countertop"
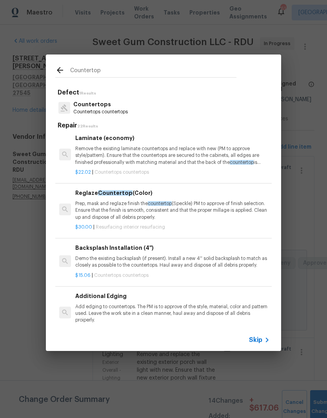
scroll to position [586, 0]
click at [207, 204] on p "Prep, mask and reglaze finish the countertop (Speckle) PM to approve of finish …" at bounding box center [172, 210] width 194 height 20
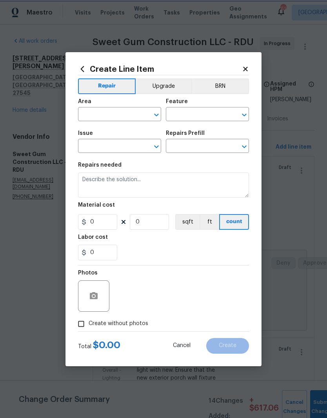
type input "Interior Resurfacing"
type input "Reglaze Countertop (Color) $30.00"
type textarea "Prep, mask and reglaze finish the countertop (Speckle) PM to approve of finish …"
type input "30"
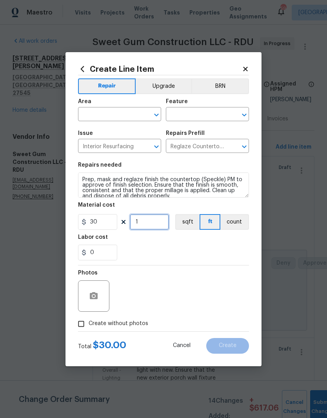
click at [161, 219] on input "1" at bounding box center [149, 222] width 39 height 16
type input "24"
click at [170, 255] on div "0" at bounding box center [163, 252] width 171 height 16
click at [97, 298] on icon "button" at bounding box center [94, 295] width 8 height 7
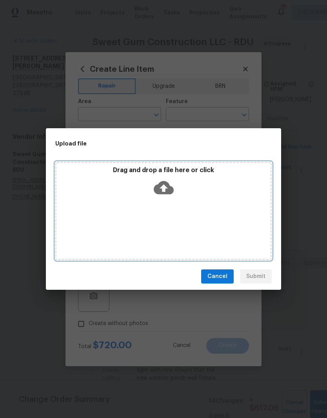
click at [168, 189] on icon at bounding box center [164, 187] width 20 height 13
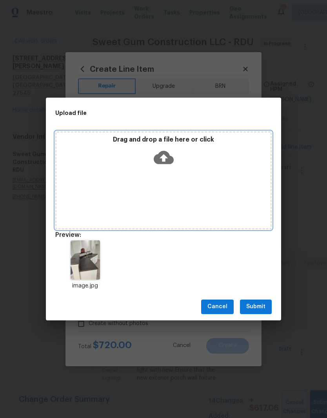
click at [167, 166] on icon at bounding box center [164, 157] width 20 height 20
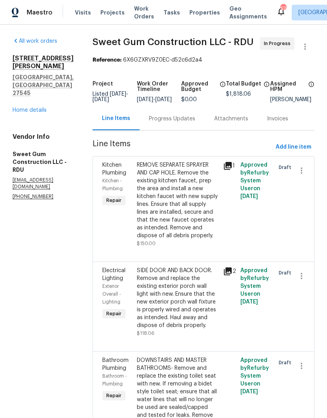
click at [37, 107] on link "Home details" at bounding box center [30, 109] width 34 height 5
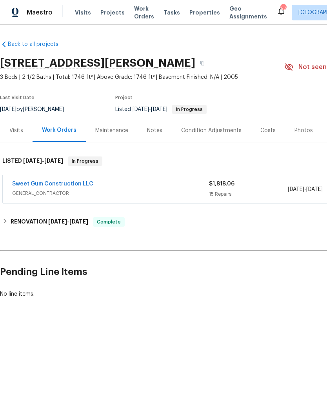
click at [155, 131] on div "Notes" at bounding box center [154, 131] width 15 height 8
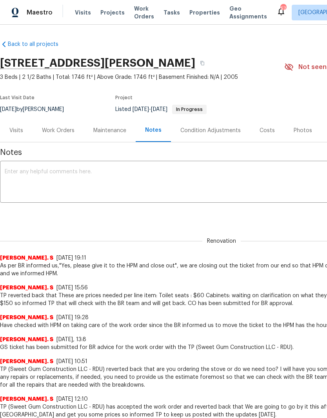
click at [131, 175] on textarea at bounding box center [221, 182] width 433 height 27
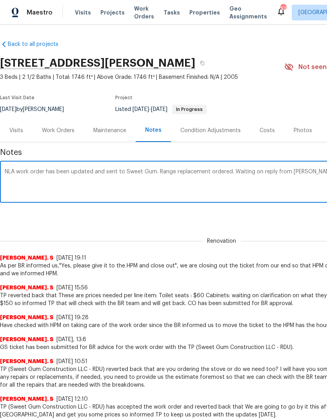
scroll to position [0, 116]
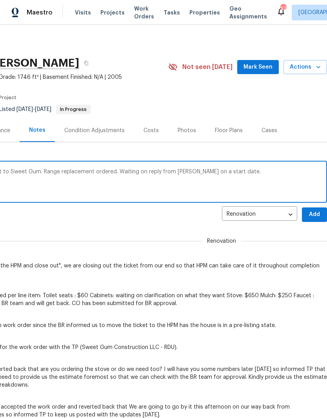
type textarea "NLA work order has been updated and sent to Sweet Gum. Range replacement ordere…"
click at [318, 212] on span "Add" at bounding box center [314, 215] width 13 height 10
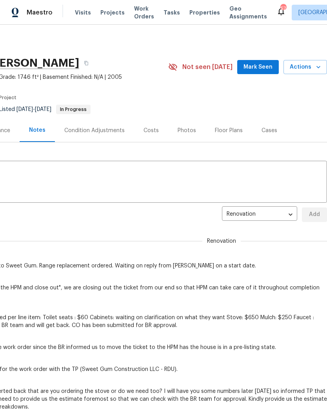
click at [280, 217] on body "Maestro Visits Projects Work Orders Tasks Properties Geo Assignments 57 Raleigh…" at bounding box center [163, 209] width 327 height 418
click at [167, 221] on div at bounding box center [163, 209] width 327 height 418
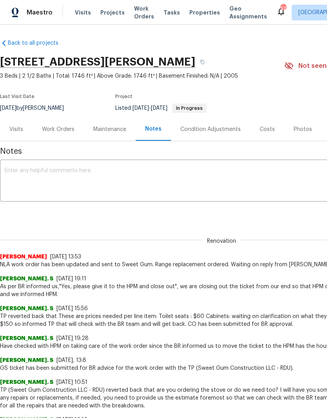
scroll to position [1, 0]
click at [209, 59] on button "button" at bounding box center [202, 62] width 14 height 14
click at [204, 63] on icon "button" at bounding box center [202, 62] width 5 height 5
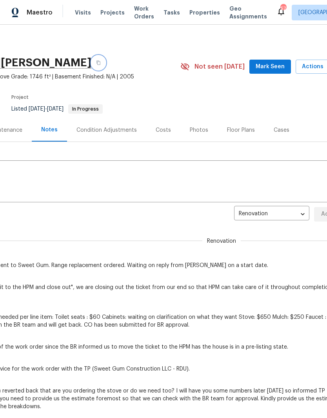
scroll to position [0, 103]
click at [273, 69] on span "Mark Seen" at bounding box center [270, 67] width 29 height 10
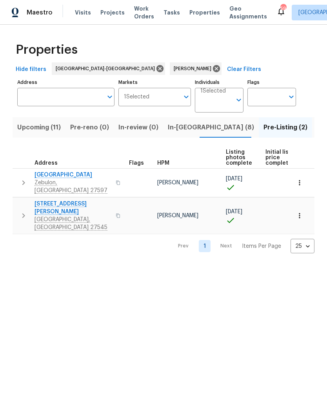
click at [184, 132] on span "In-reno (8)" at bounding box center [211, 127] width 86 height 11
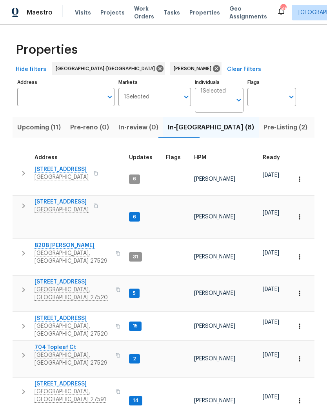
click at [61, 278] on span "210 Clearwater Ct" at bounding box center [72, 282] width 76 height 8
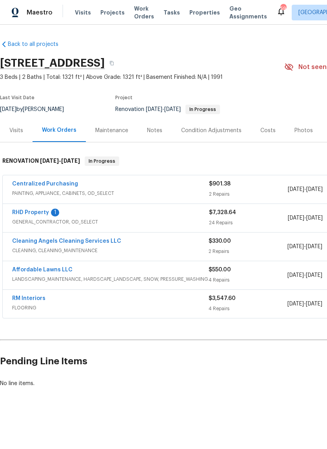
click at [39, 212] on link "RHD Property" at bounding box center [30, 212] width 37 height 5
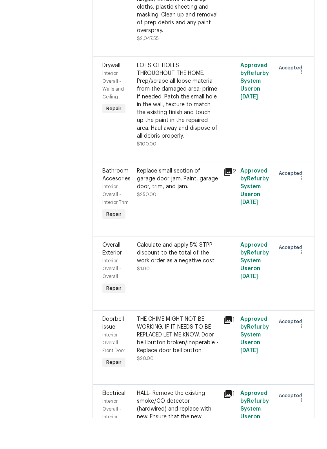
scroll to position [1169, 0]
click at [182, 244] on div "Replace small section of garage door jam. Paint, garage door, trim, and jam. $2…" at bounding box center [177, 226] width 86 height 60
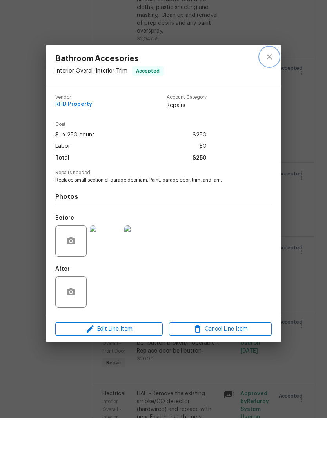
click at [272, 83] on icon "close" at bounding box center [268, 87] width 9 height 9
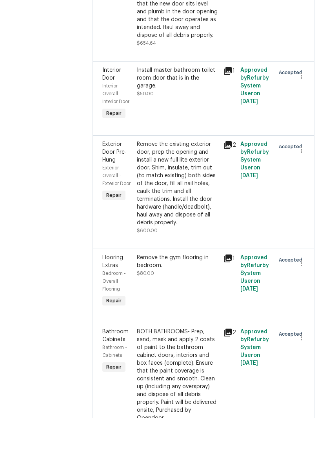
scroll to position [567, 0]
click at [189, 229] on div "Remove the existing exterior door, prep the opening and install a new full lite…" at bounding box center [177, 215] width 81 height 86
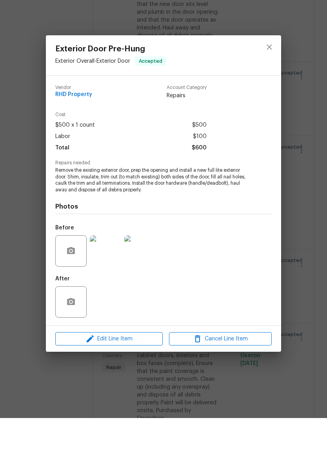
click at [134, 266] on img at bounding box center [139, 281] width 31 height 31
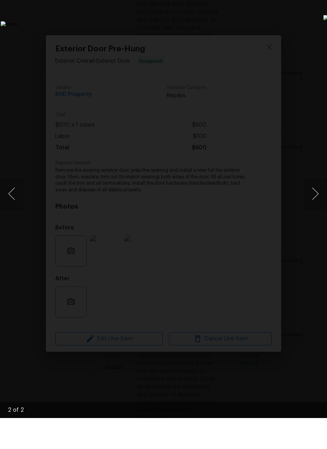
click at [251, 169] on img "Lightbox" at bounding box center [126, 224] width 251 height 344
click at [246, 175] on img "Lightbox" at bounding box center [126, 224] width 251 height 344
click at [251, 112] on img "Lightbox" at bounding box center [126, 224] width 251 height 344
click at [251, 91] on img "Lightbox" at bounding box center [126, 224] width 251 height 344
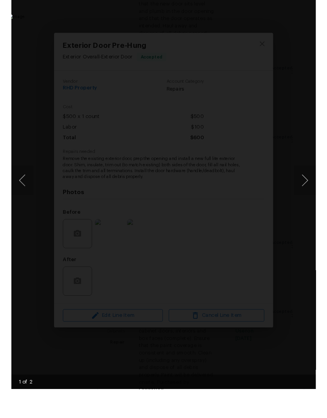
scroll to position [32, 0]
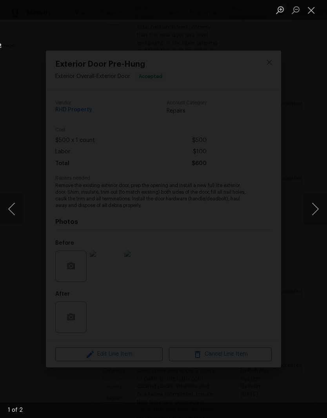
click at [309, 16] on button "Close lightbox" at bounding box center [311, 10] width 16 height 14
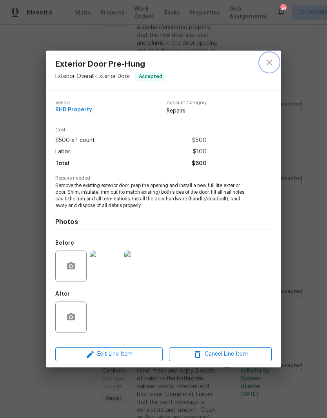
click at [268, 61] on icon "close" at bounding box center [268, 62] width 5 height 5
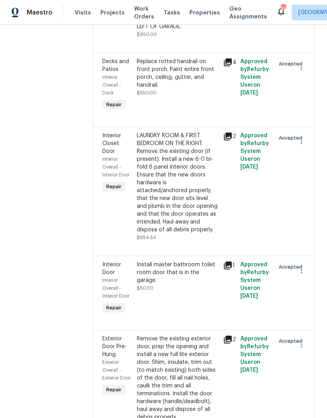
scroll to position [435, 0]
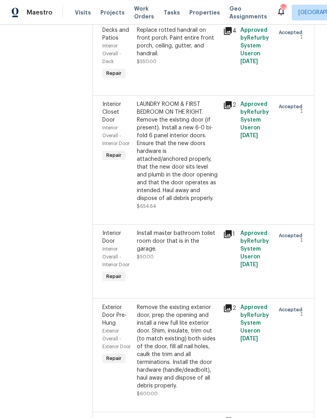
click at [207, 179] on div "LAUNDRY ROOM & FIRST BEDROOM ON THE RIGHT. Remove the existing door (if present…" at bounding box center [177, 151] width 81 height 102
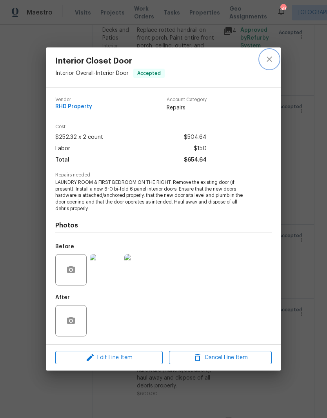
click at [270, 61] on icon "close" at bounding box center [268, 58] width 9 height 9
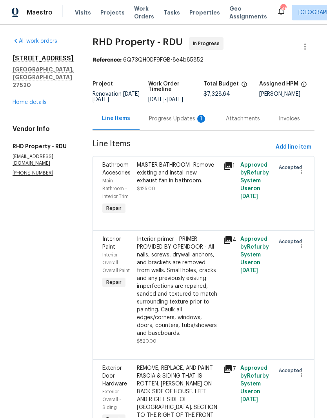
scroll to position [0, 0]
click at [187, 115] on div "Progress Updates 1" at bounding box center [178, 119] width 58 height 8
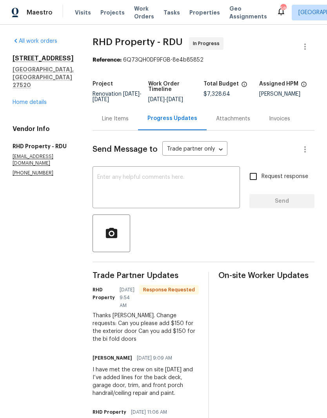
click at [210, 199] on textarea at bounding box center [166, 187] width 138 height 27
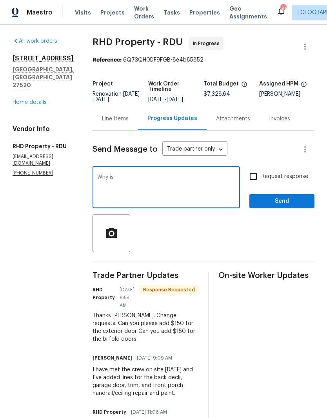
type textarea "Why"
type textarea "Can you explain the additional monies needed please."
click at [255, 185] on input "Request response" at bounding box center [253, 176] width 16 height 16
checkbox input "true"
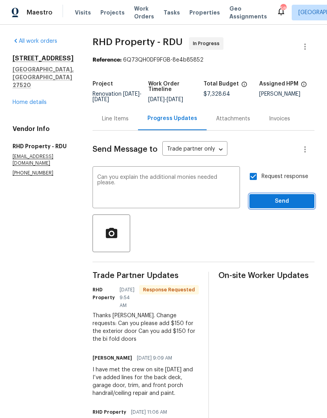
click at [297, 206] on span "Send" at bounding box center [281, 201] width 52 height 10
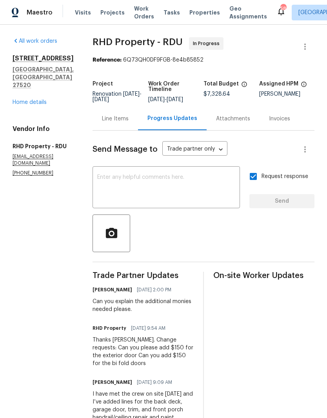
click at [27, 99] on link "Home details" at bounding box center [30, 101] width 34 height 5
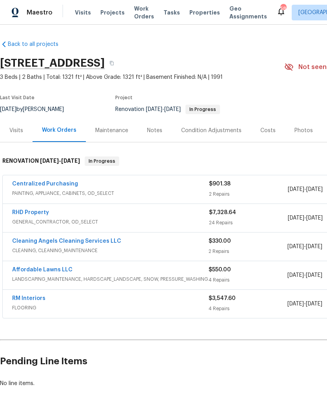
click at [27, 300] on link "RM Interiors" at bounding box center [28, 297] width 33 height 5
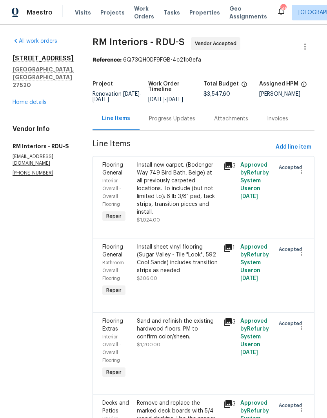
click at [175, 119] on div "Progress Updates" at bounding box center [172, 119] width 46 height 8
